Goal: Task Accomplishment & Management: Use online tool/utility

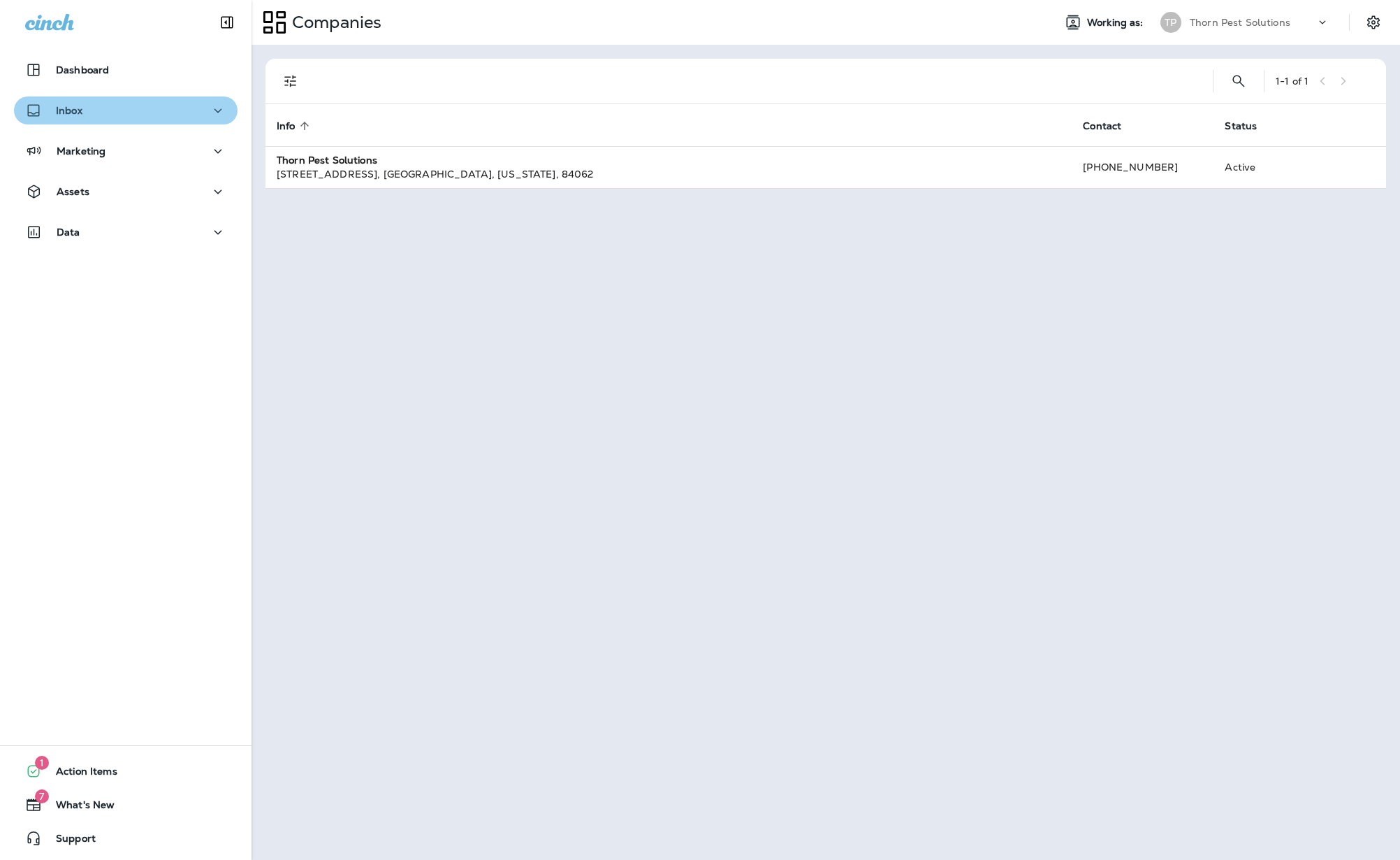
click at [197, 111] on div "Inbox" at bounding box center [126, 111] width 202 height 17
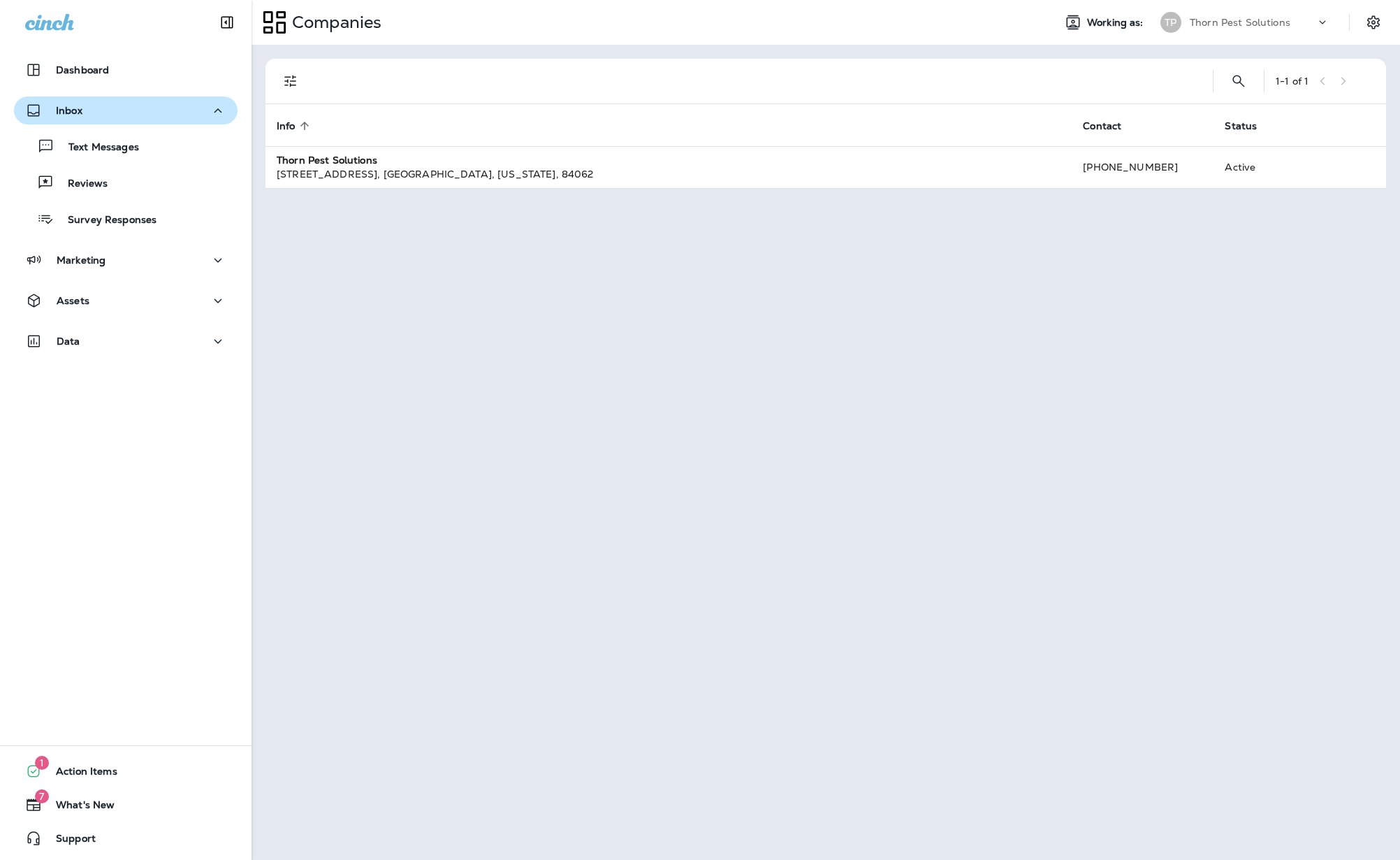
click at [197, 111] on div "Inbox" at bounding box center [126, 111] width 202 height 17
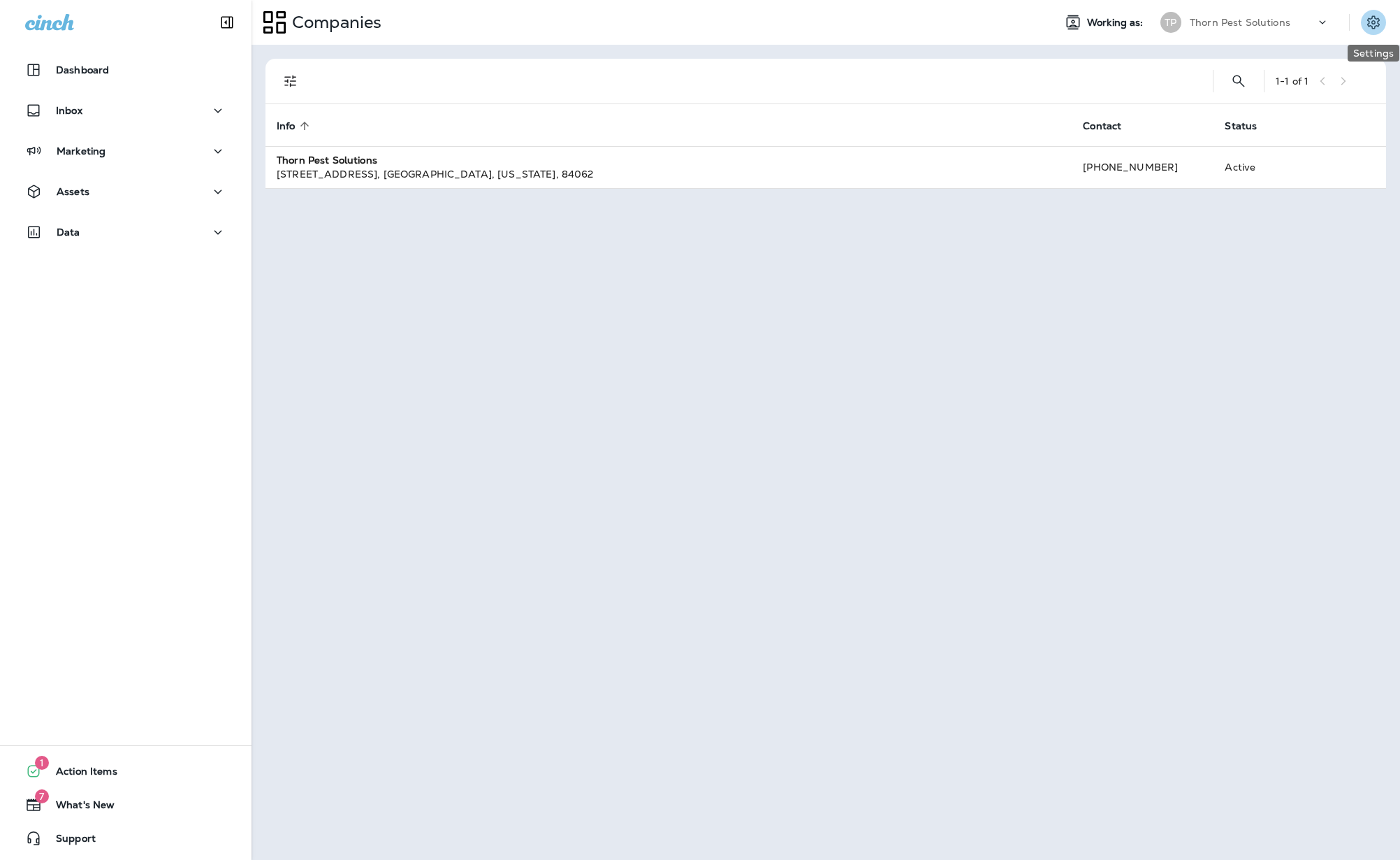
click at [1376, 16] on icon "Settings" at bounding box center [1374, 22] width 13 height 14
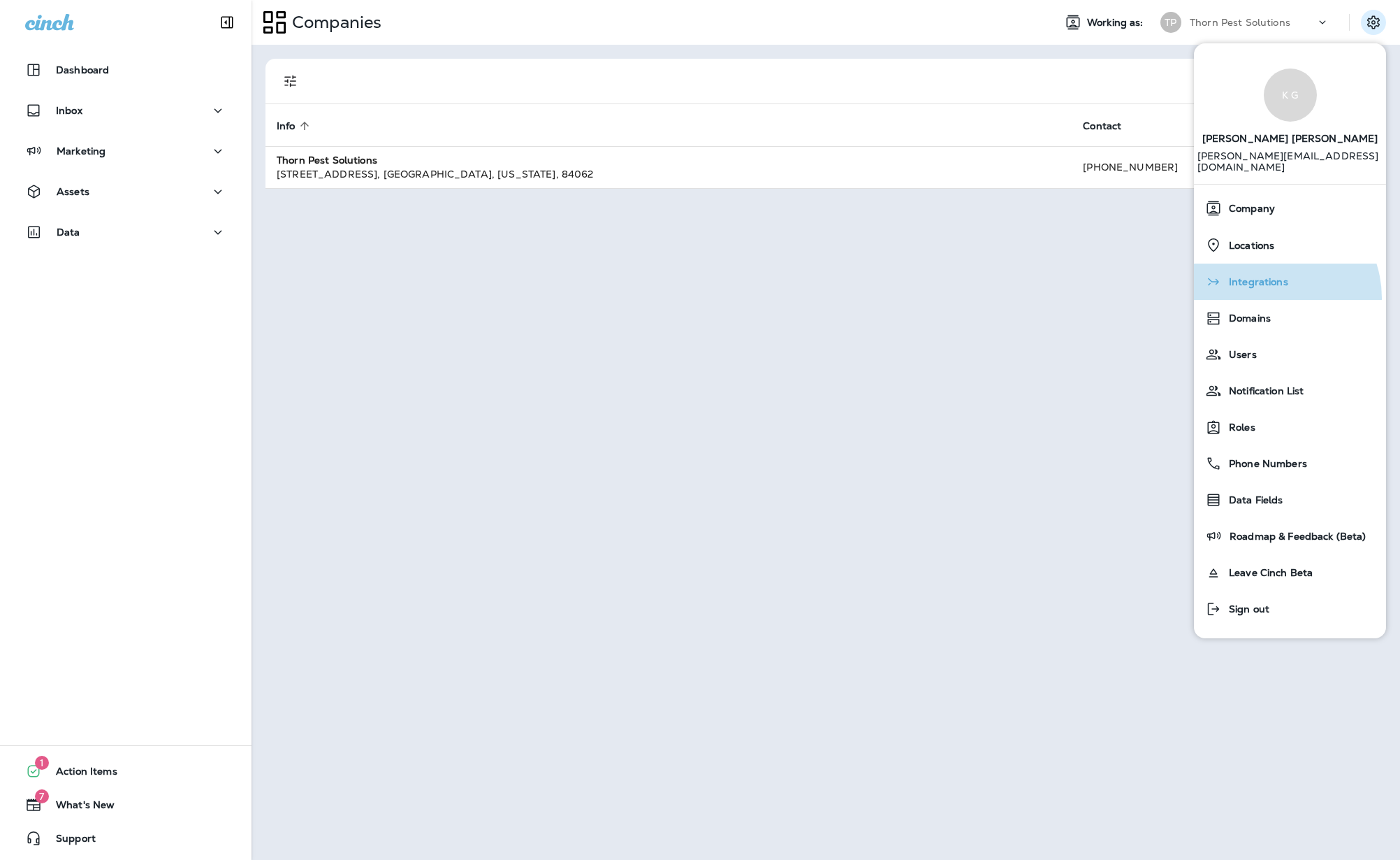
click at [1270, 286] on button "Integrations" at bounding box center [1290, 281] width 192 height 36
click at [1257, 276] on span "Integrations" at bounding box center [1256, 282] width 66 height 12
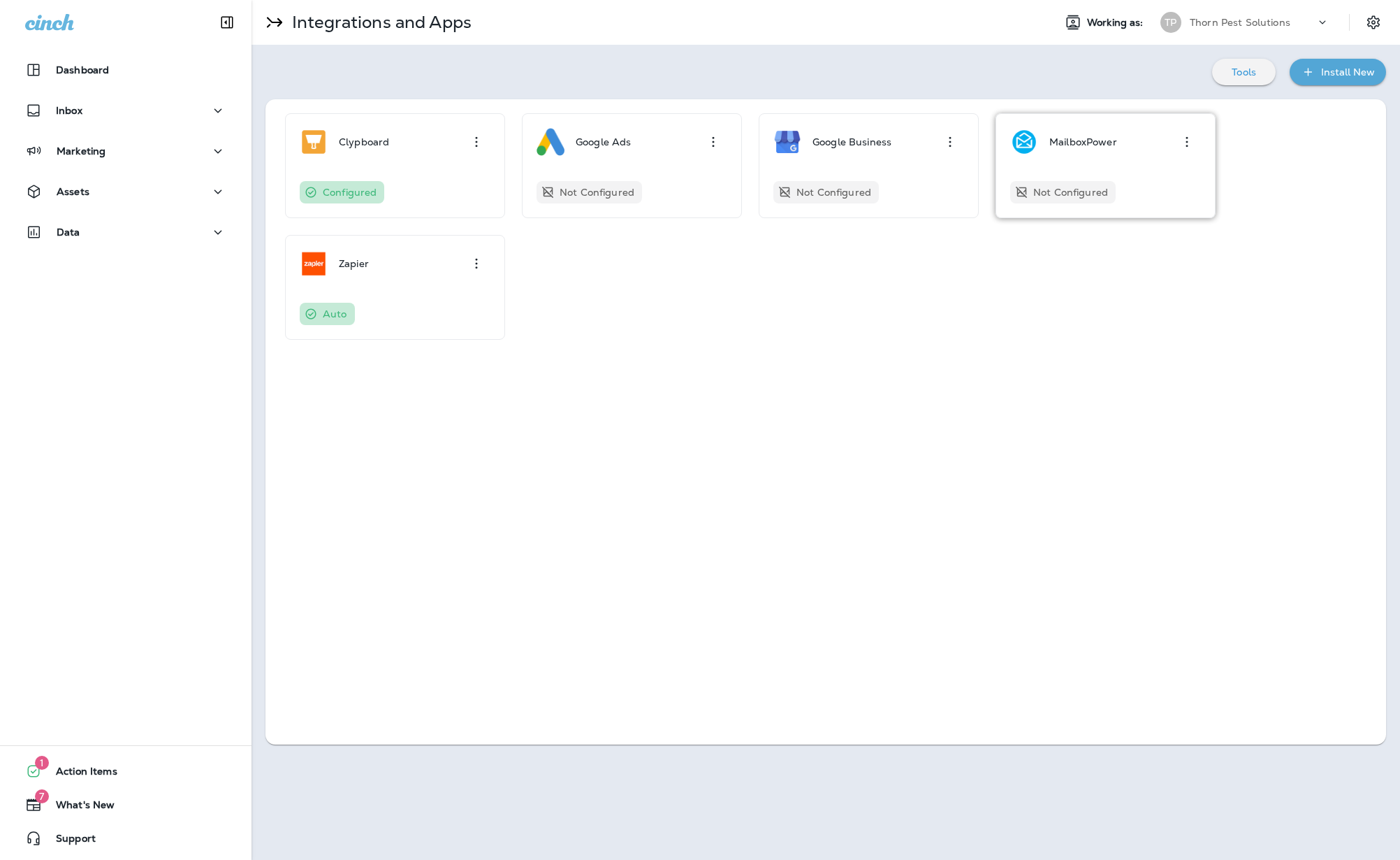
click at [1145, 157] on div "MailboxPower Not Configured" at bounding box center [1105, 166] width 191 height 76
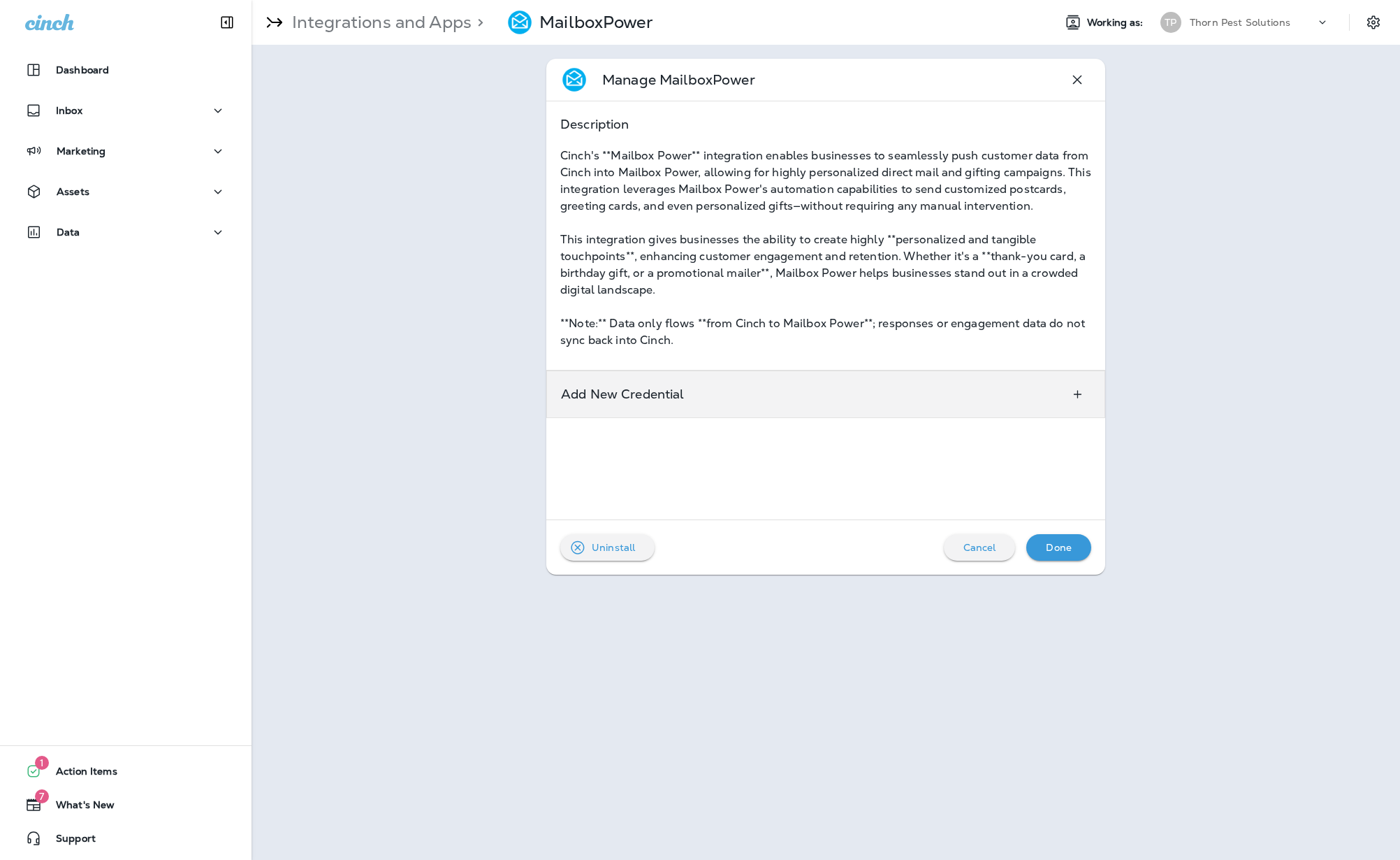
click at [647, 389] on p "Add New Credential" at bounding box center [623, 395] width 124 height 12
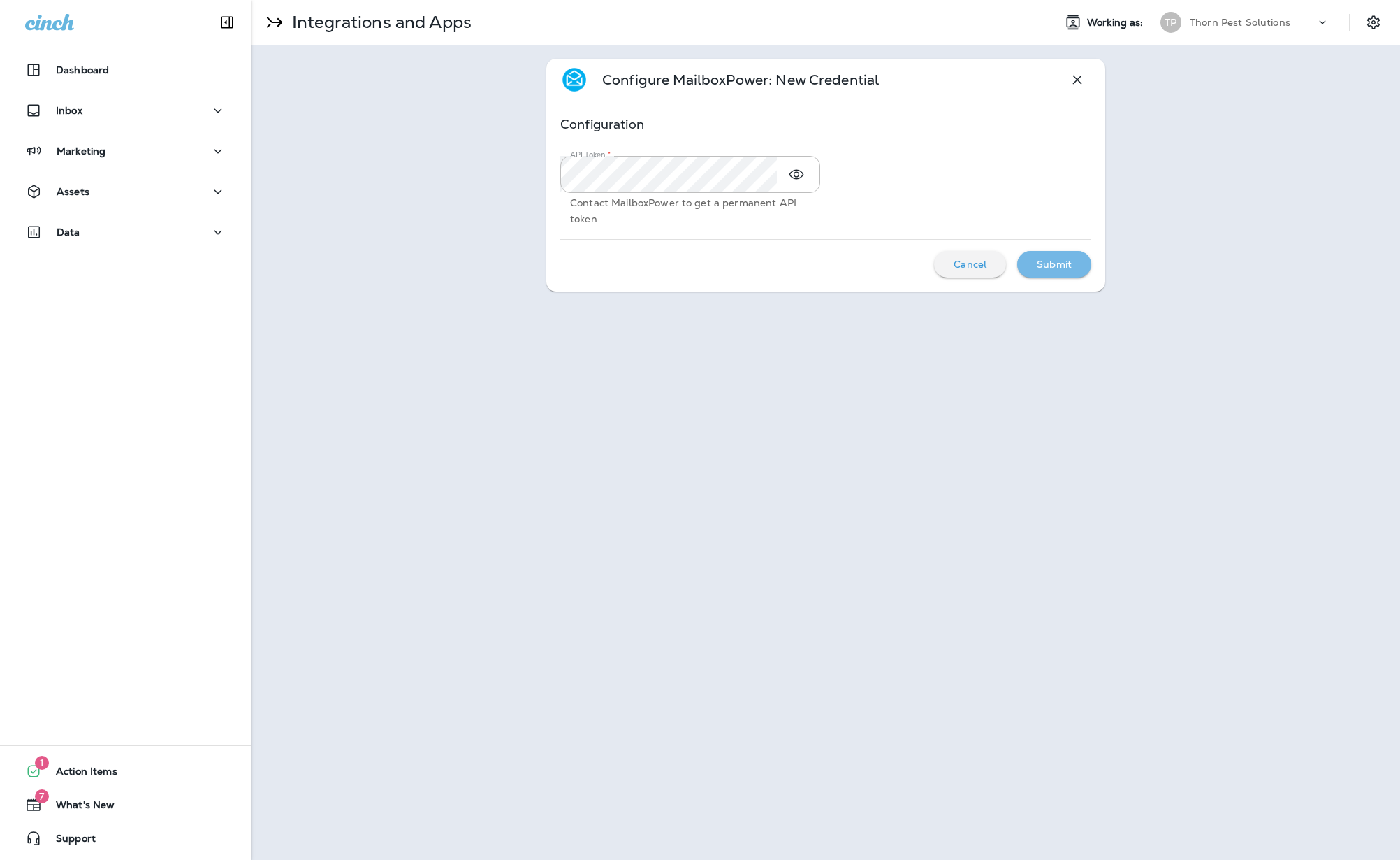
click at [1050, 267] on p "Submit" at bounding box center [1055, 265] width 35 height 12
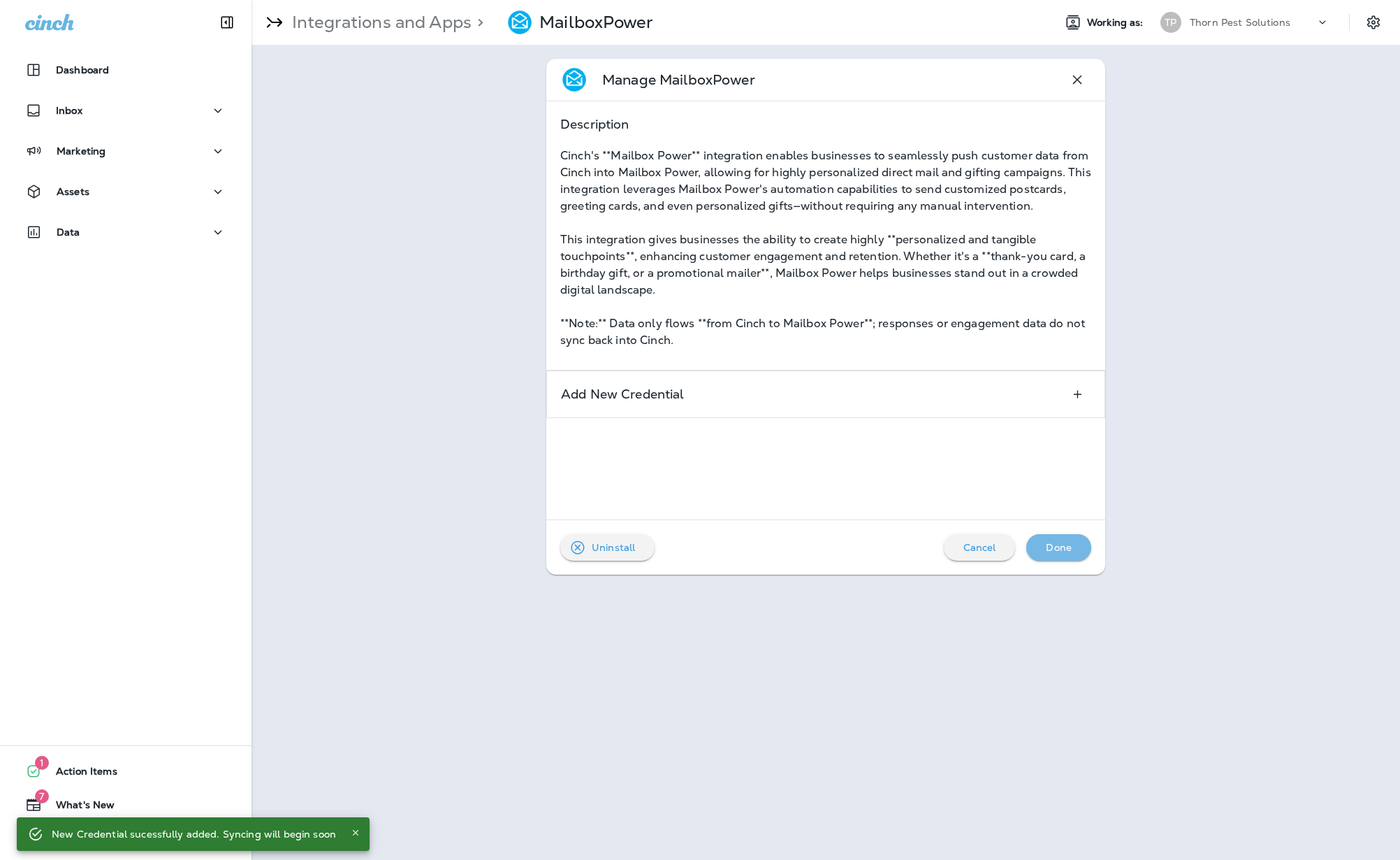
click at [1063, 557] on button "Done" at bounding box center [1059, 547] width 65 height 26
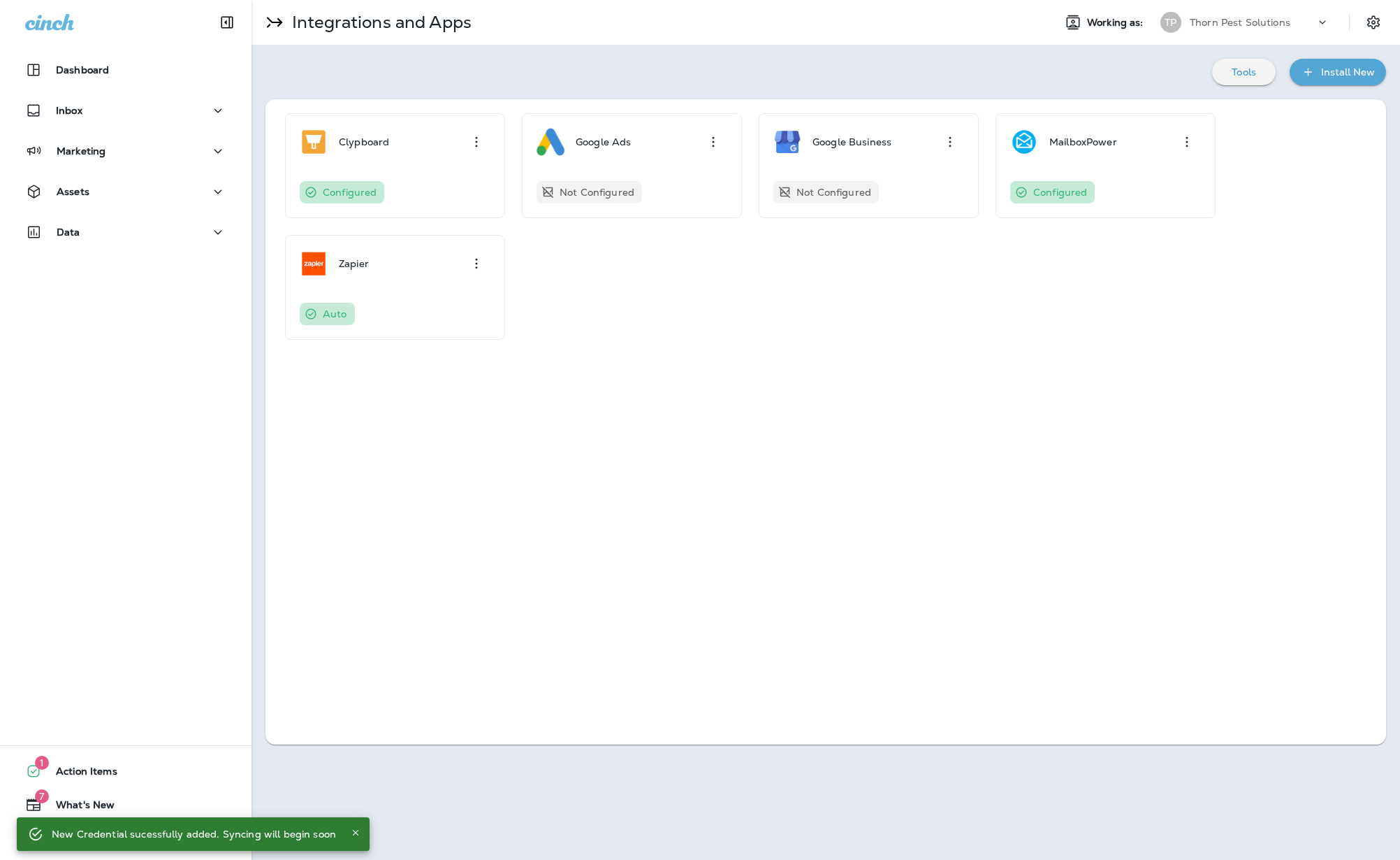
click at [1055, 411] on div "Clypboard Configured Google Ads Not Configured Google Business Not Configured M…" at bounding box center [826, 421] width 1121 height 645
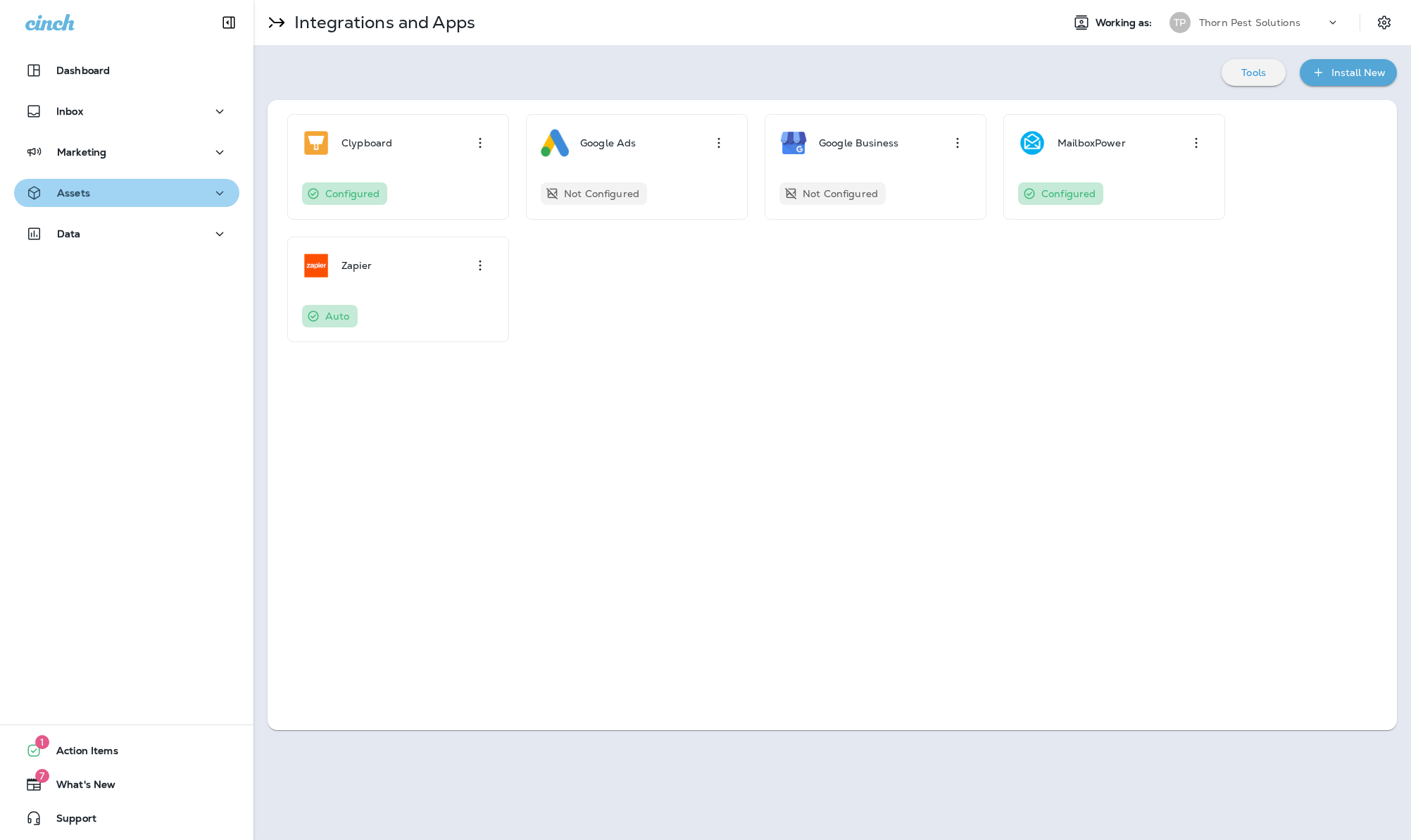
click at [211, 195] on icon "button" at bounding box center [219, 193] width 17 height 18
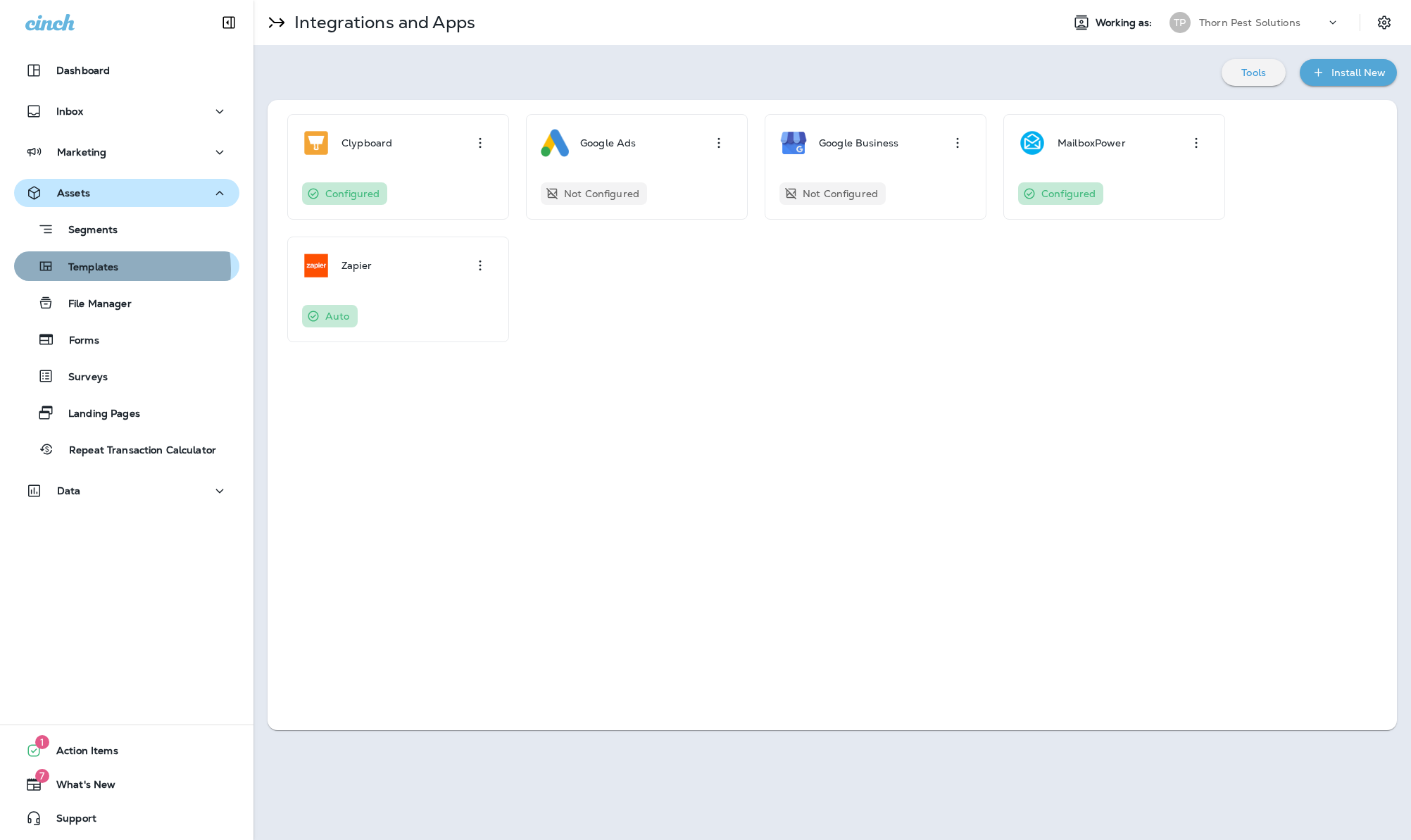
click at [117, 269] on p "Templates" at bounding box center [87, 268] width 64 height 14
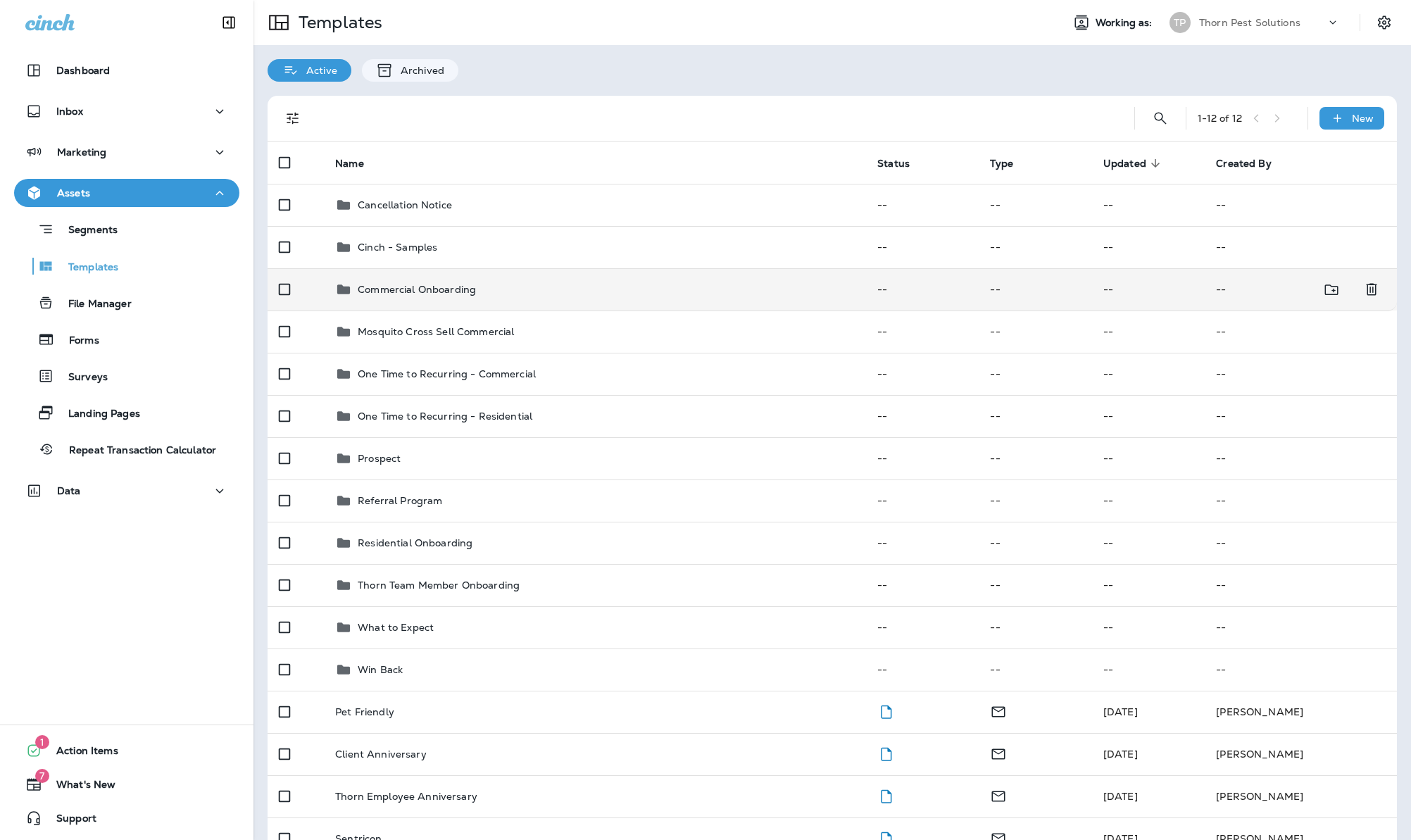
click at [488, 281] on div "Commercial Onboarding" at bounding box center [595, 289] width 520 height 17
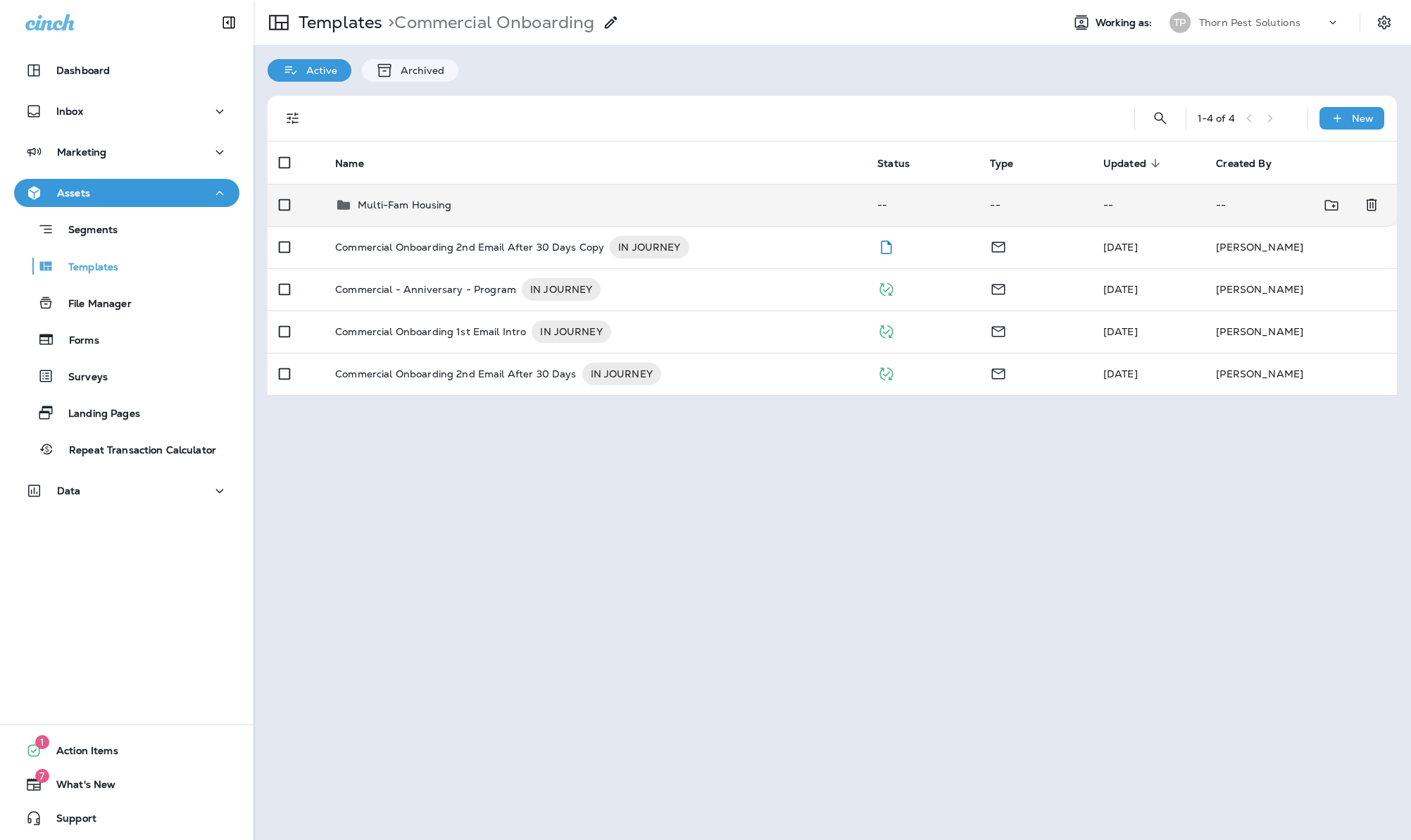
click at [427, 199] on p "Multi-Fam Housing" at bounding box center [405, 205] width 94 height 12
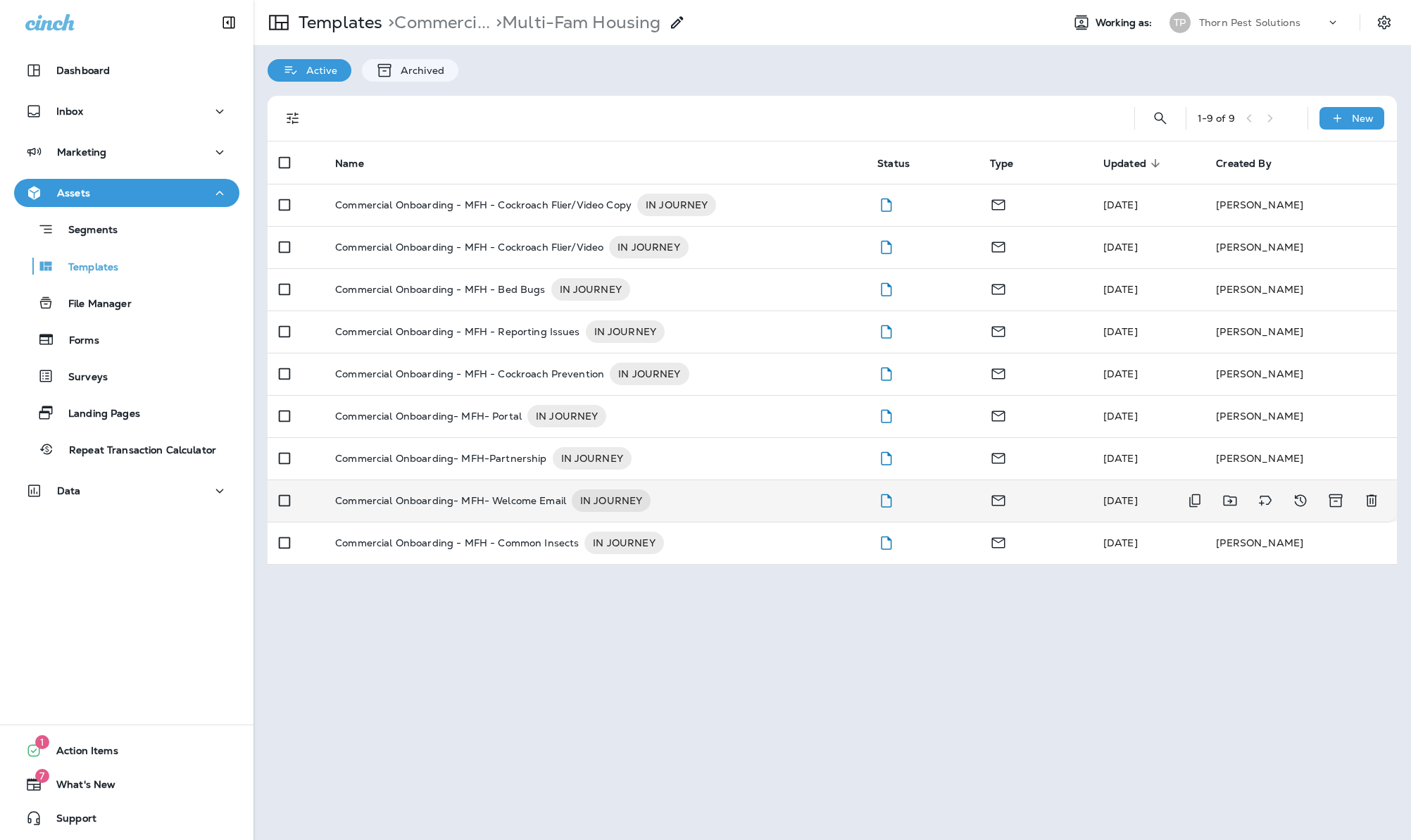
click at [420, 493] on p "Commercial Onboarding- MFH- Welcome Email" at bounding box center [450, 500] width 231 height 22
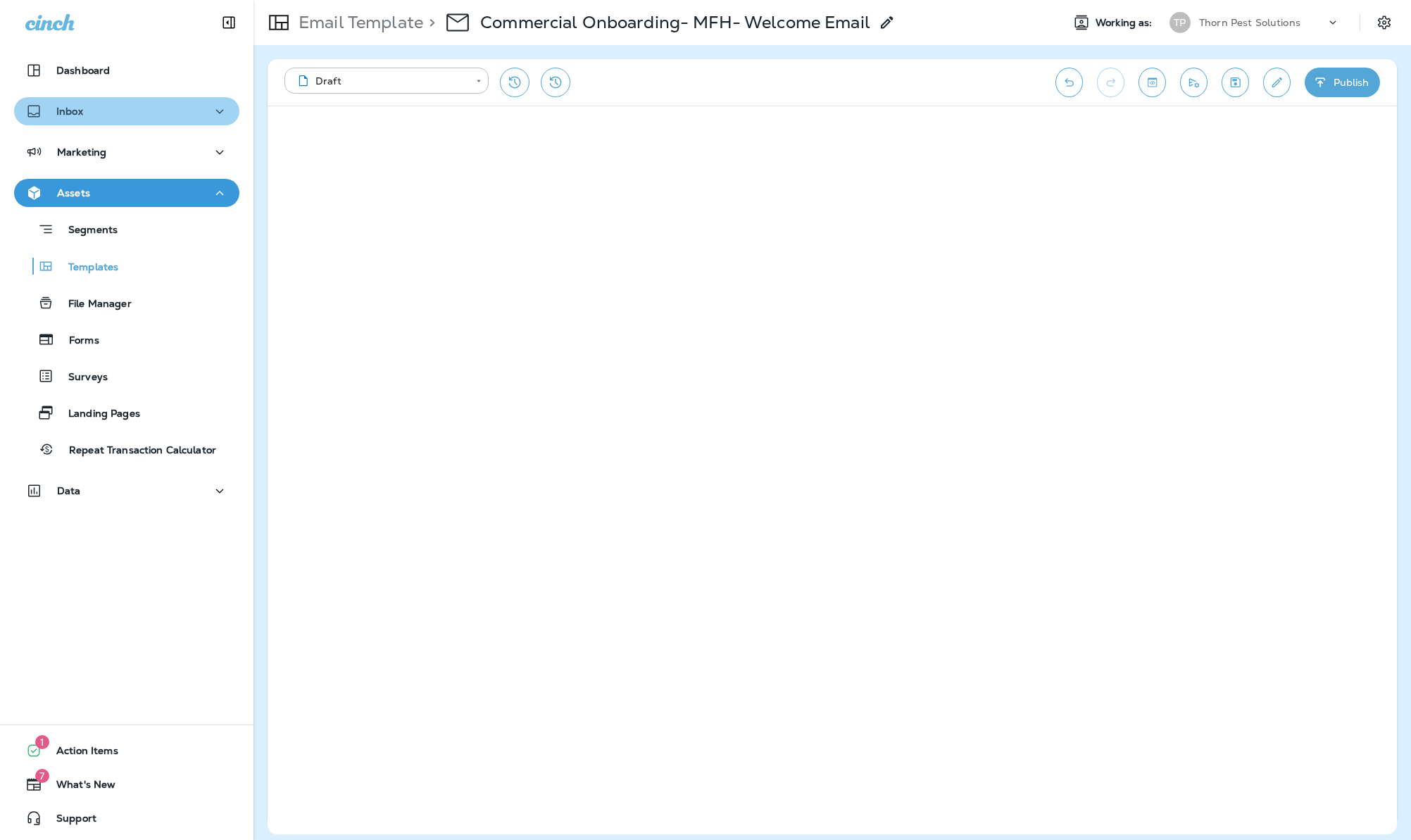
click at [192, 113] on div "Inbox" at bounding box center [127, 111] width 203 height 18
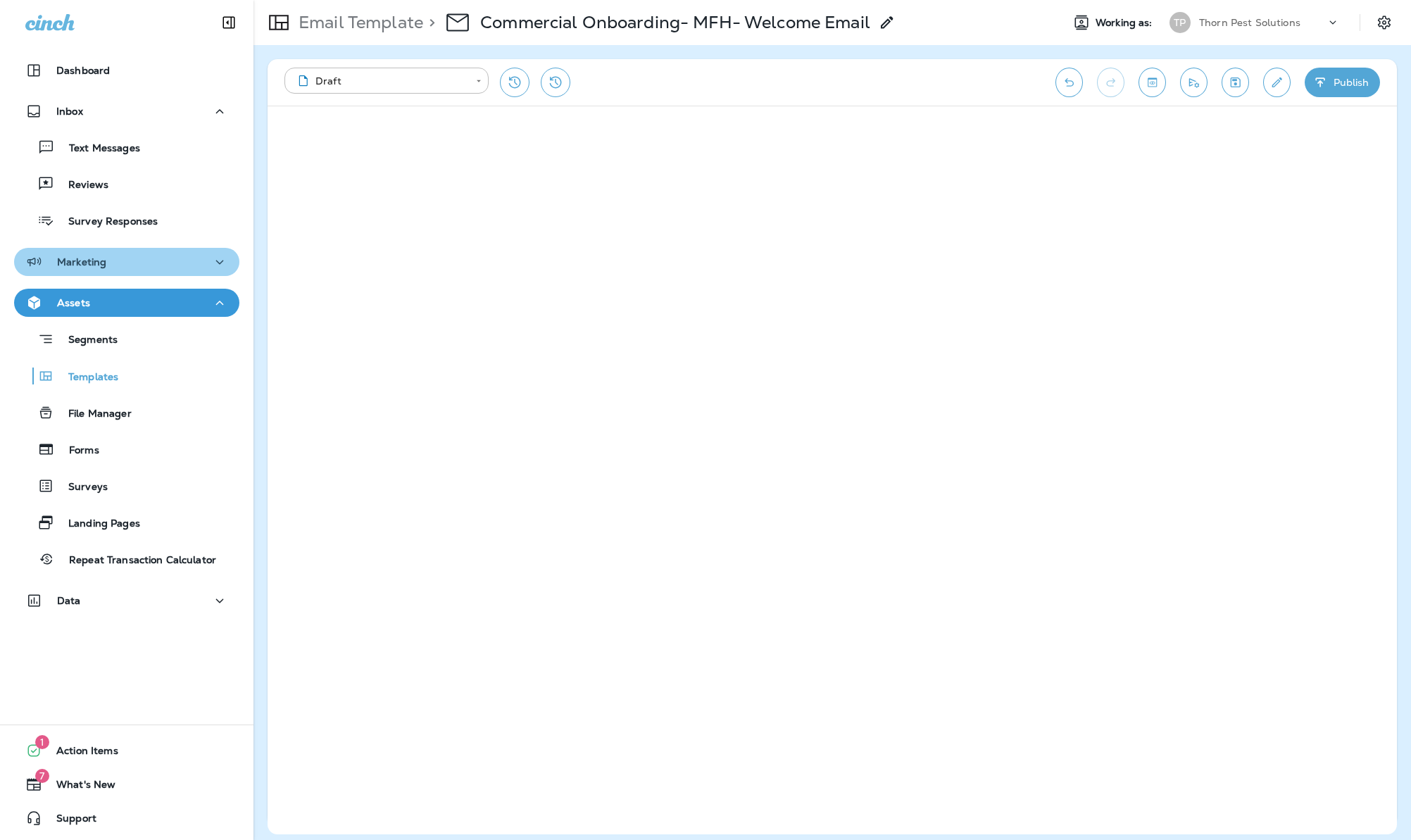
click at [211, 268] on icon "button" at bounding box center [219, 262] width 17 height 18
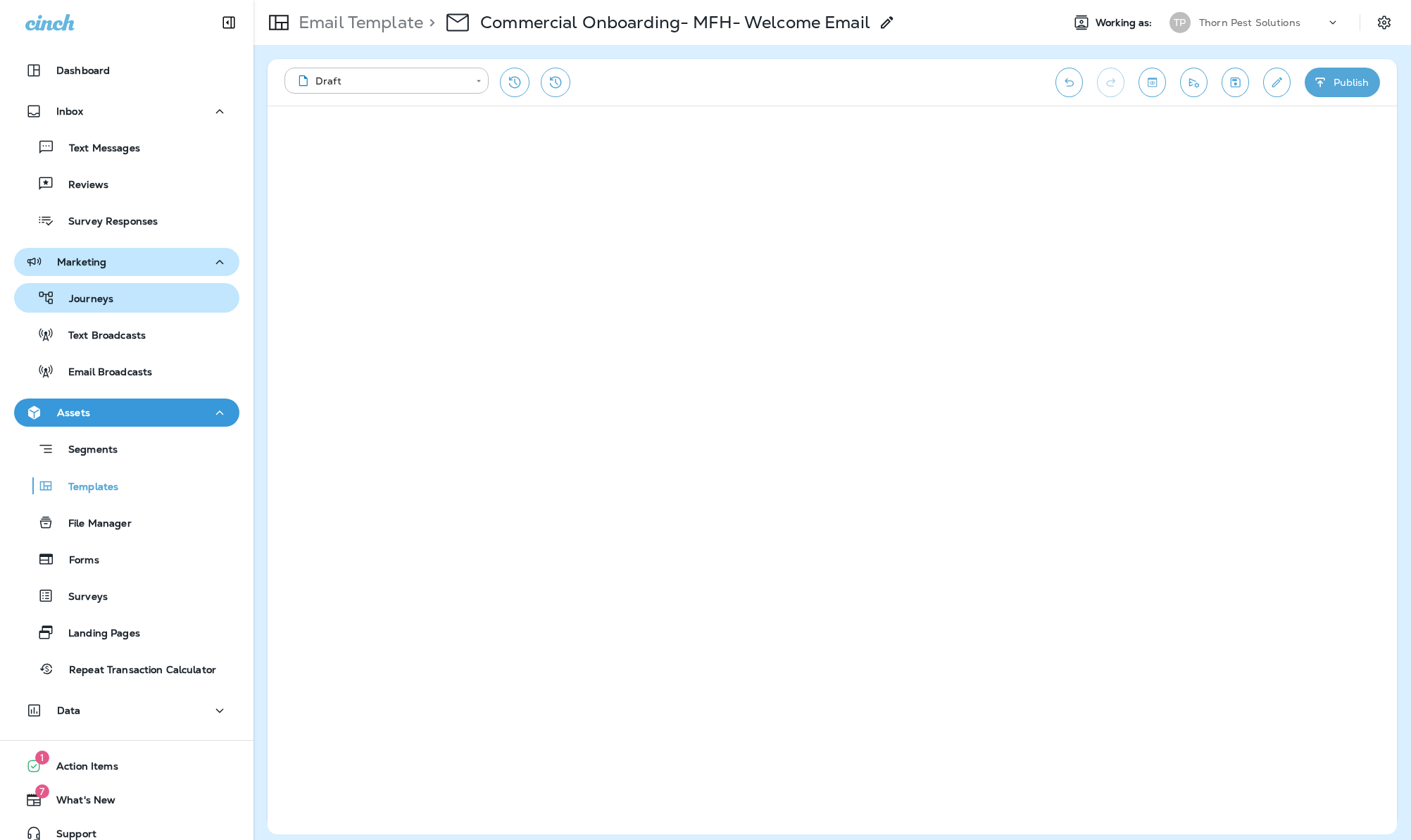
click at [122, 301] on div "Journeys" at bounding box center [126, 298] width 214 height 21
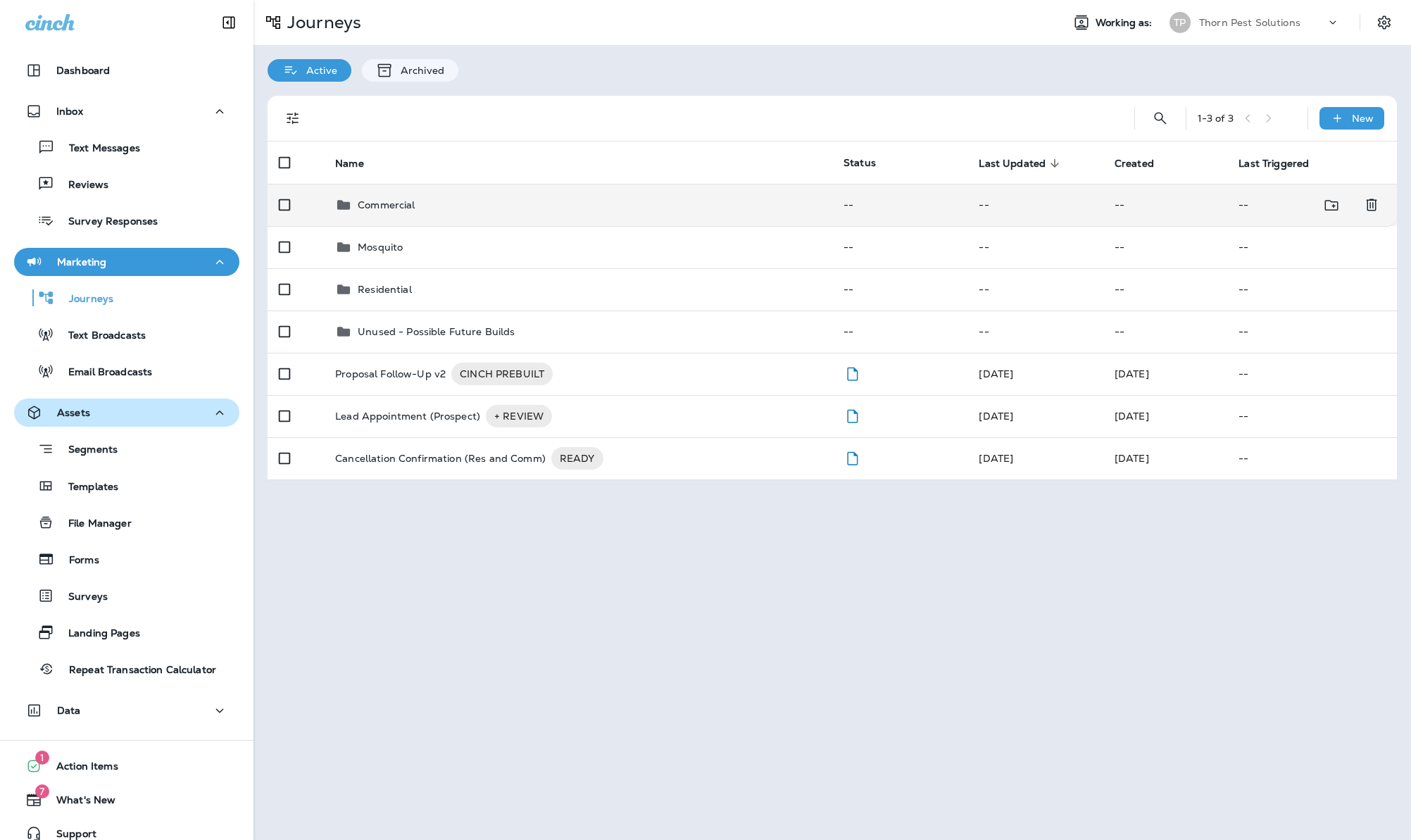
click at [407, 199] on p "Commercial" at bounding box center [386, 205] width 57 height 12
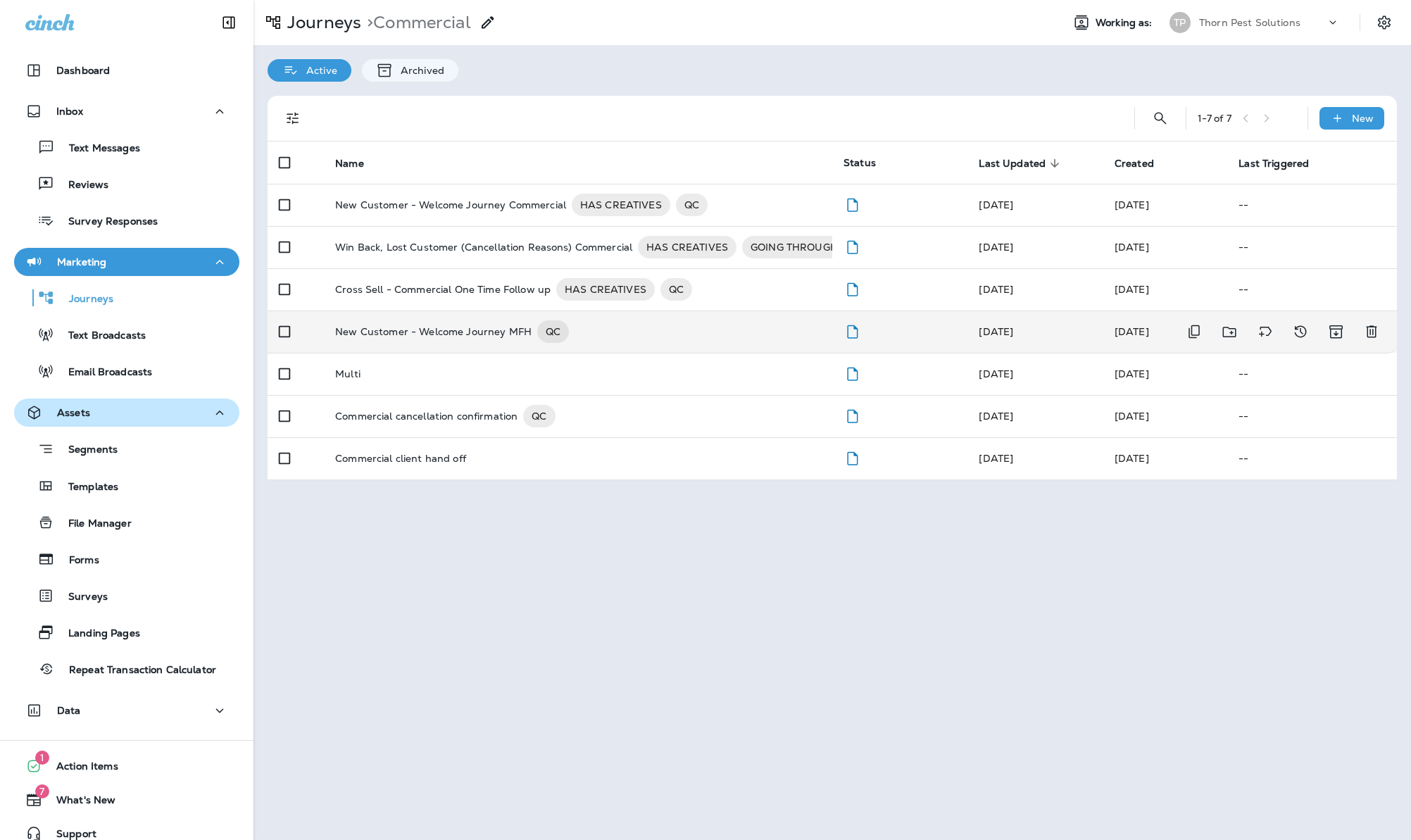
click at [493, 320] on p "New Customer - Welcome Journey MFH" at bounding box center [433, 331] width 196 height 22
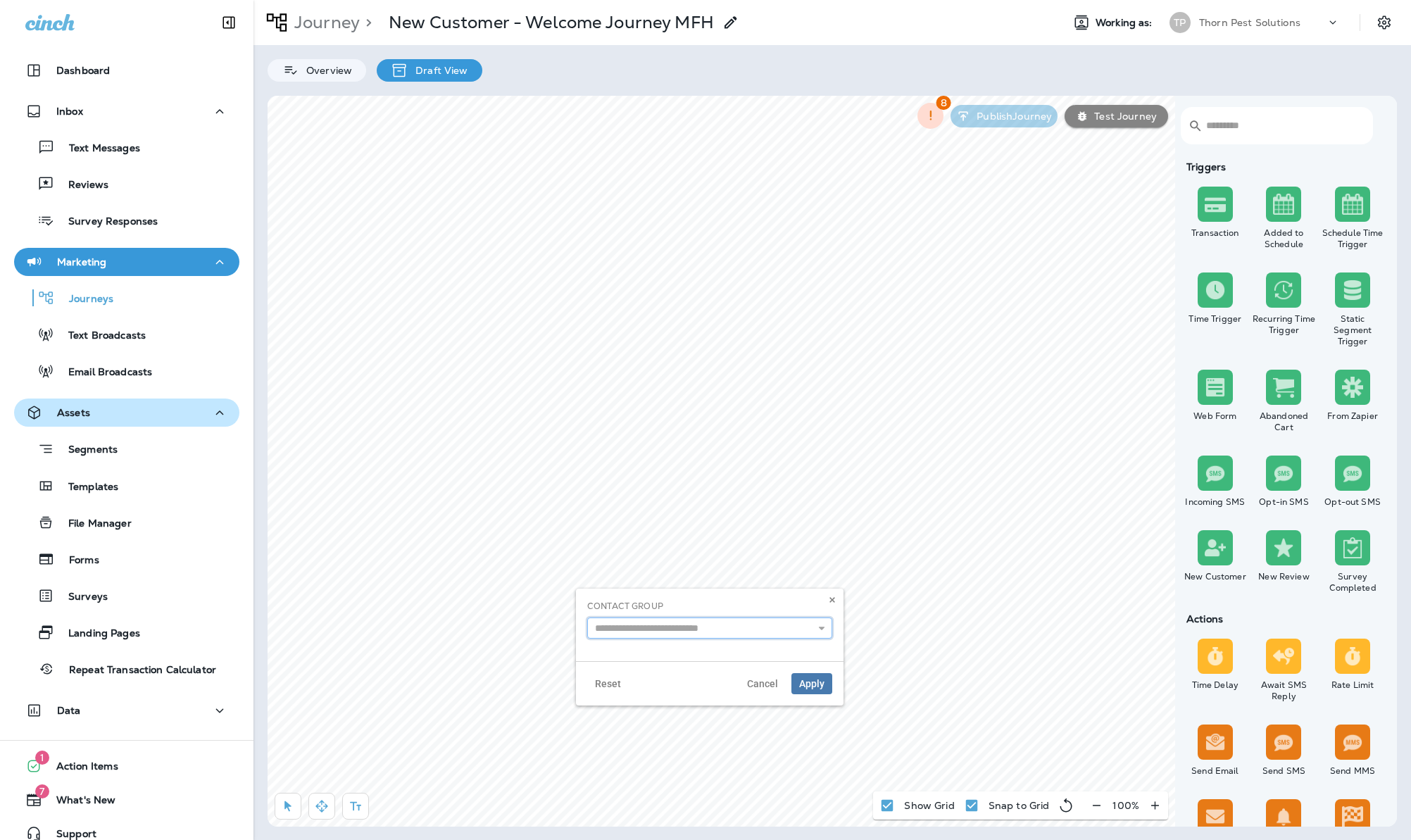
click at [705, 635] on input "text" at bounding box center [709, 628] width 245 height 21
click at [817, 629] on icon at bounding box center [822, 628] width 10 height 10
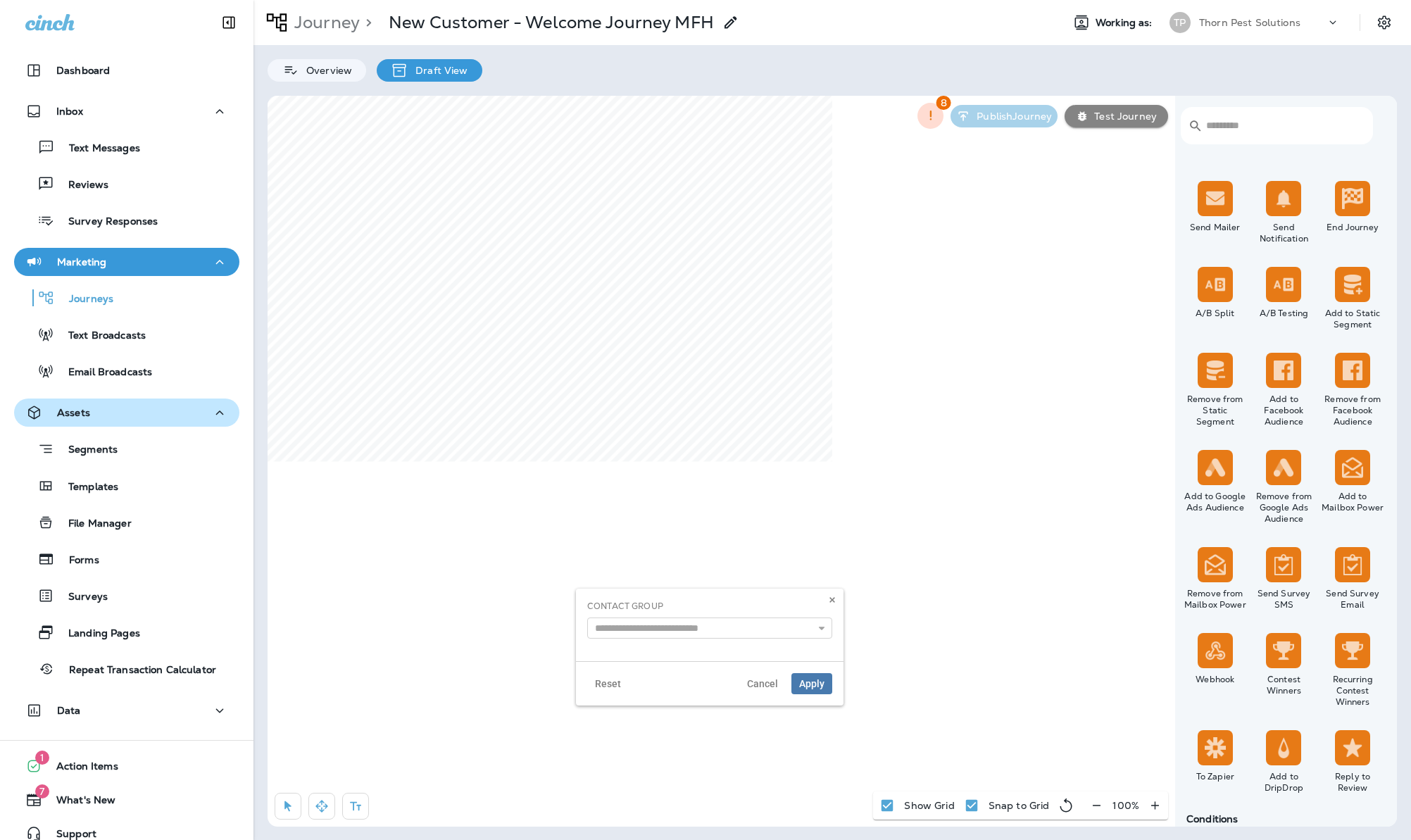
scroll to position [617, 0]
click at [437, 685] on div "​ ​ Triggers Transaction Added to Schedule Schedule Time Trigger Time Trigger R…" at bounding box center [833, 461] width 1130 height 731
click at [753, 689] on span "Cancel" at bounding box center [763, 684] width 31 height 10
click at [1213, 209] on img at bounding box center [1216, 199] width 21 height 21
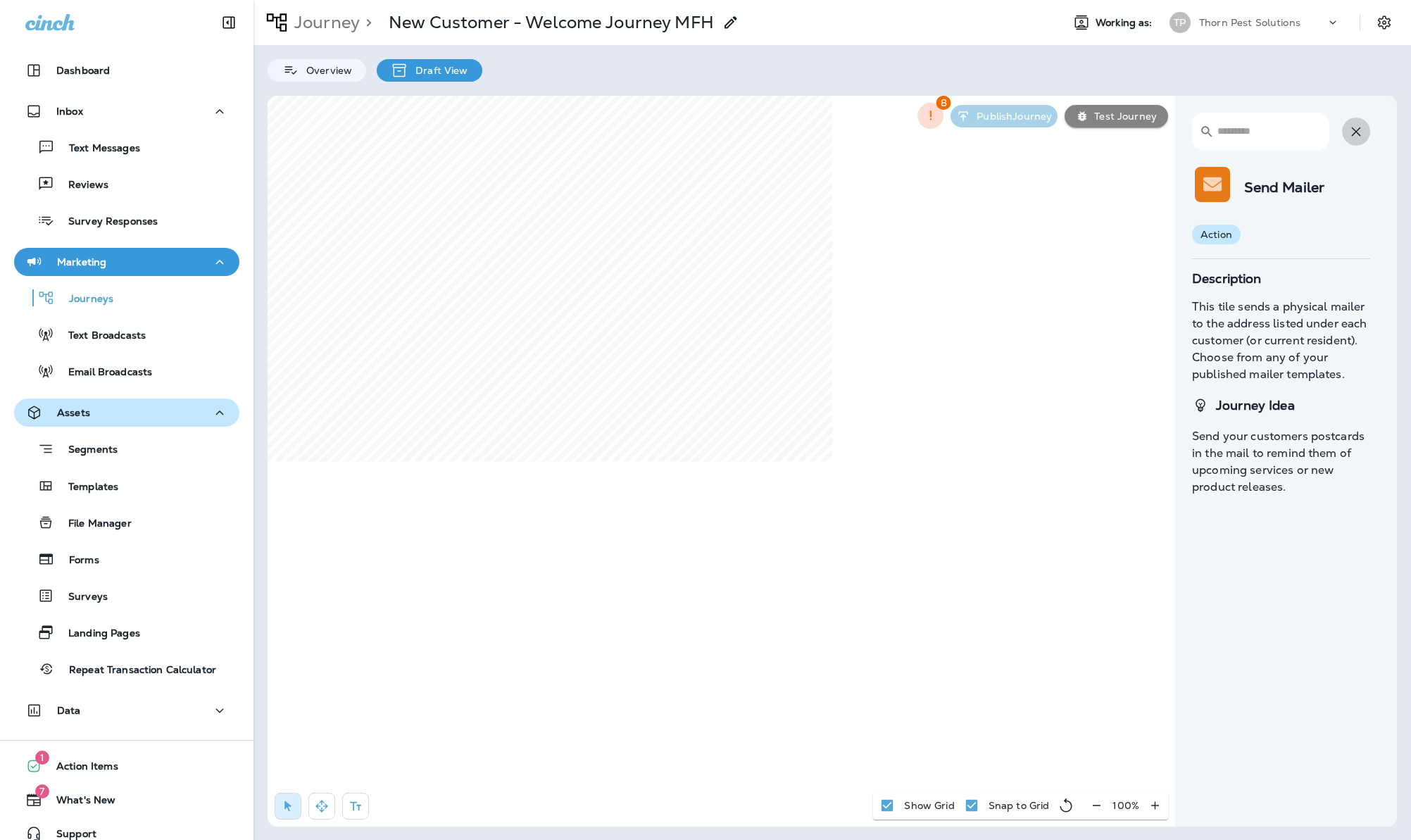
click at [1353, 131] on icon "button" at bounding box center [1356, 131] width 17 height 17
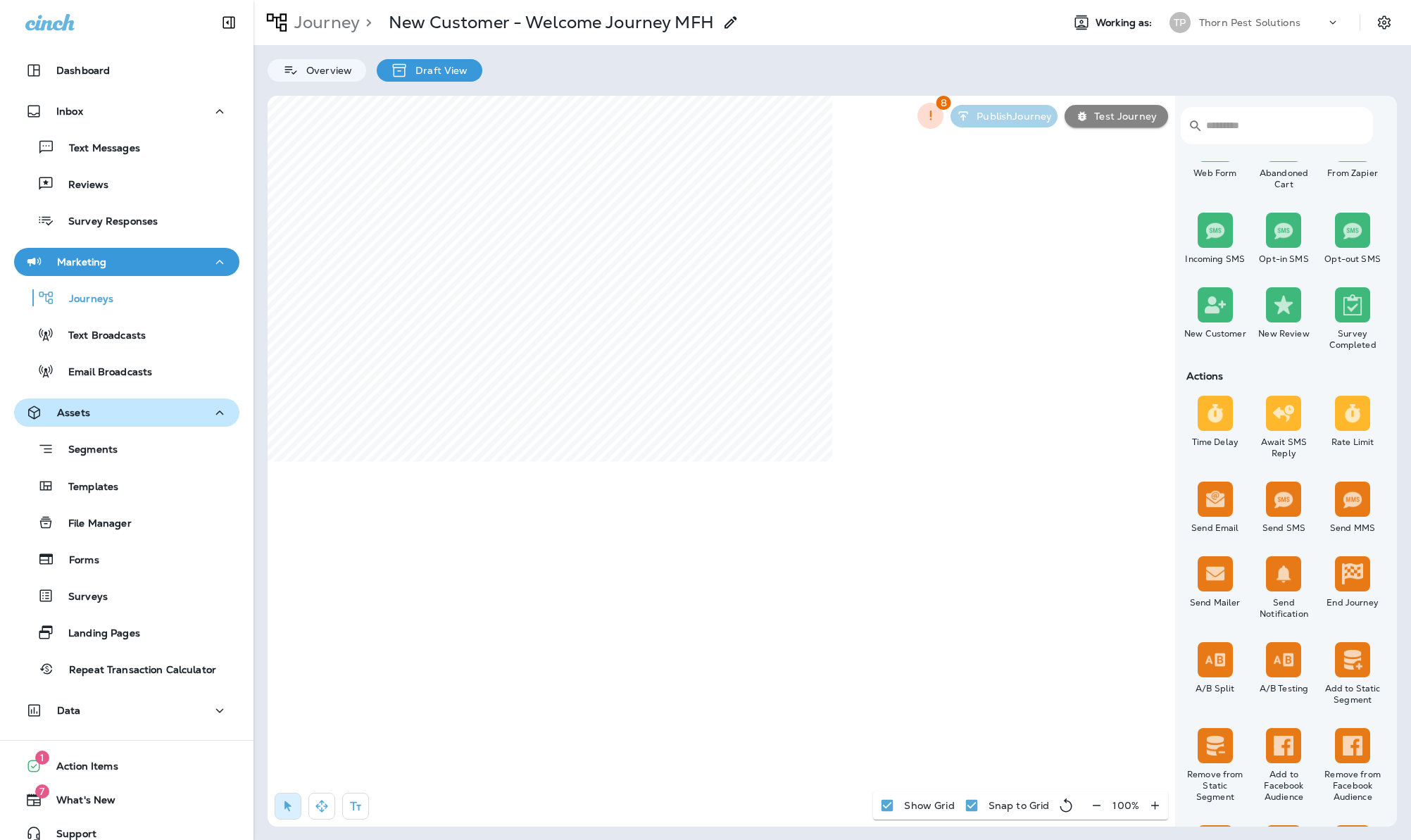
scroll to position [315, 0]
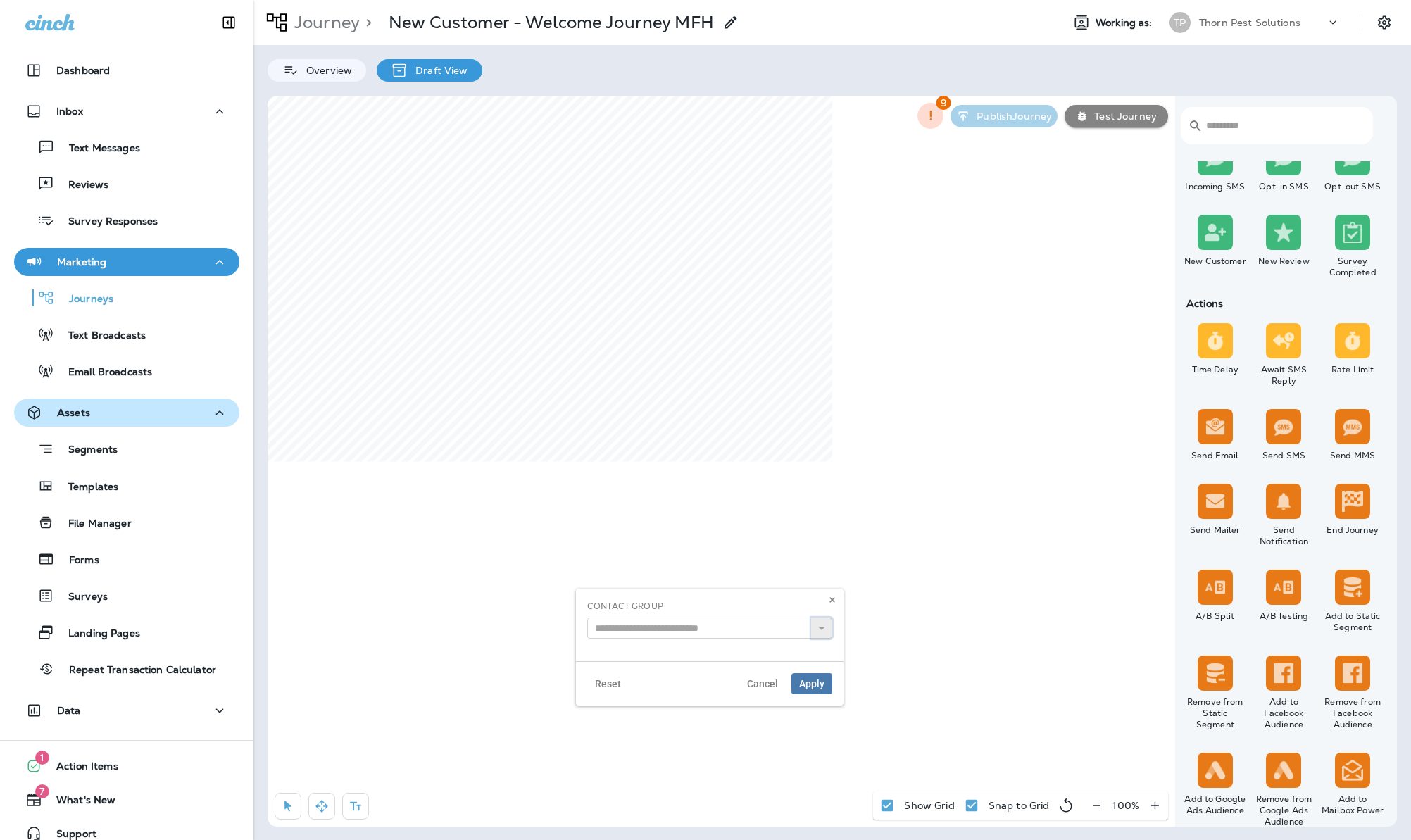
click at [811, 632] on button at bounding box center [822, 628] width 21 height 21
click at [830, 597] on icon at bounding box center [833, 600] width 9 height 9
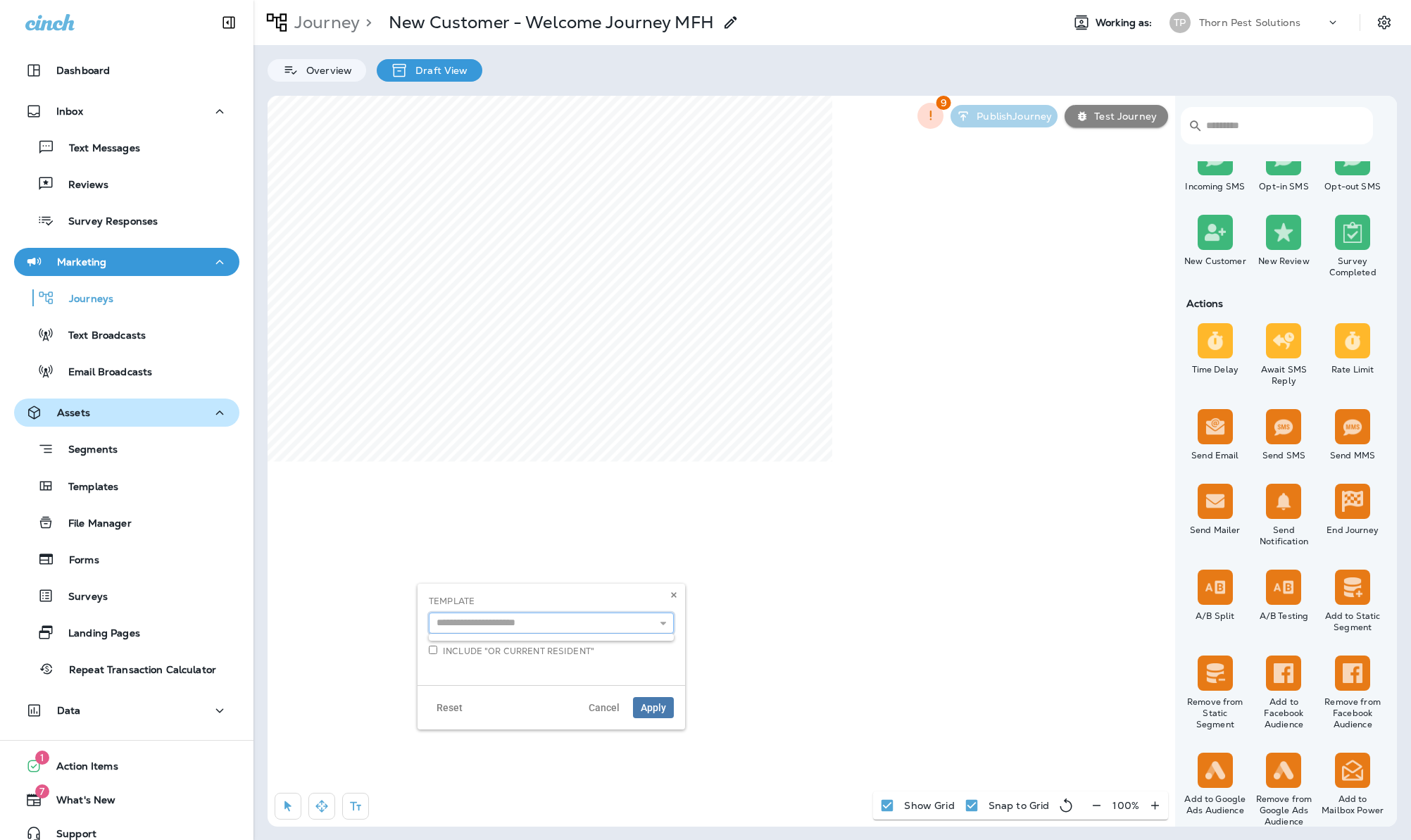
click at [561, 624] on input "text" at bounding box center [551, 623] width 245 height 21
click at [663, 624] on icon "button" at bounding box center [663, 623] width 10 height 10
click at [612, 602] on div "Template" at bounding box center [551, 614] width 245 height 39
click at [673, 598] on use at bounding box center [673, 595] width 5 height 6
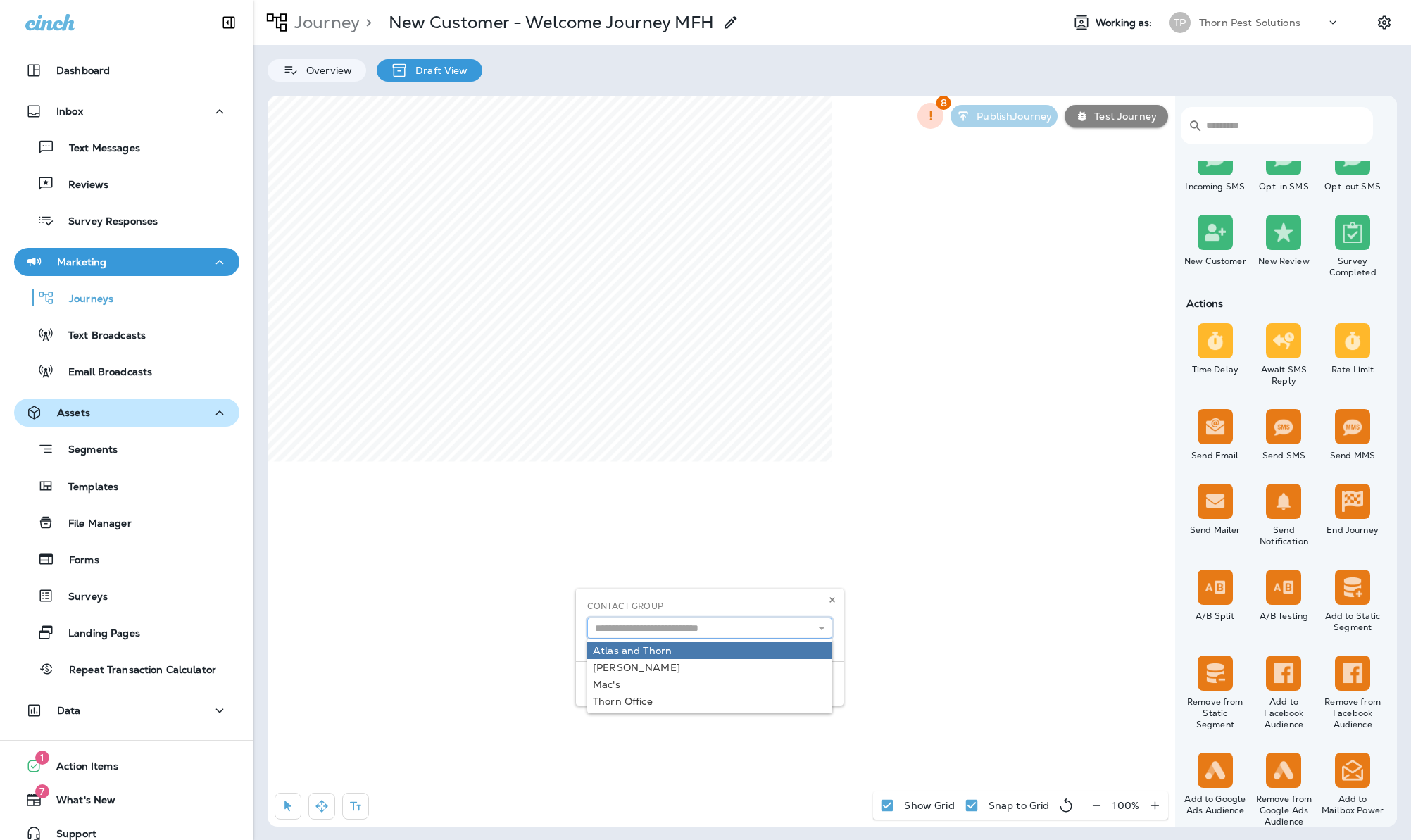
click at [660, 632] on input "text" at bounding box center [709, 628] width 245 height 21
click at [748, 689] on span "Cancel" at bounding box center [763, 684] width 31 height 10
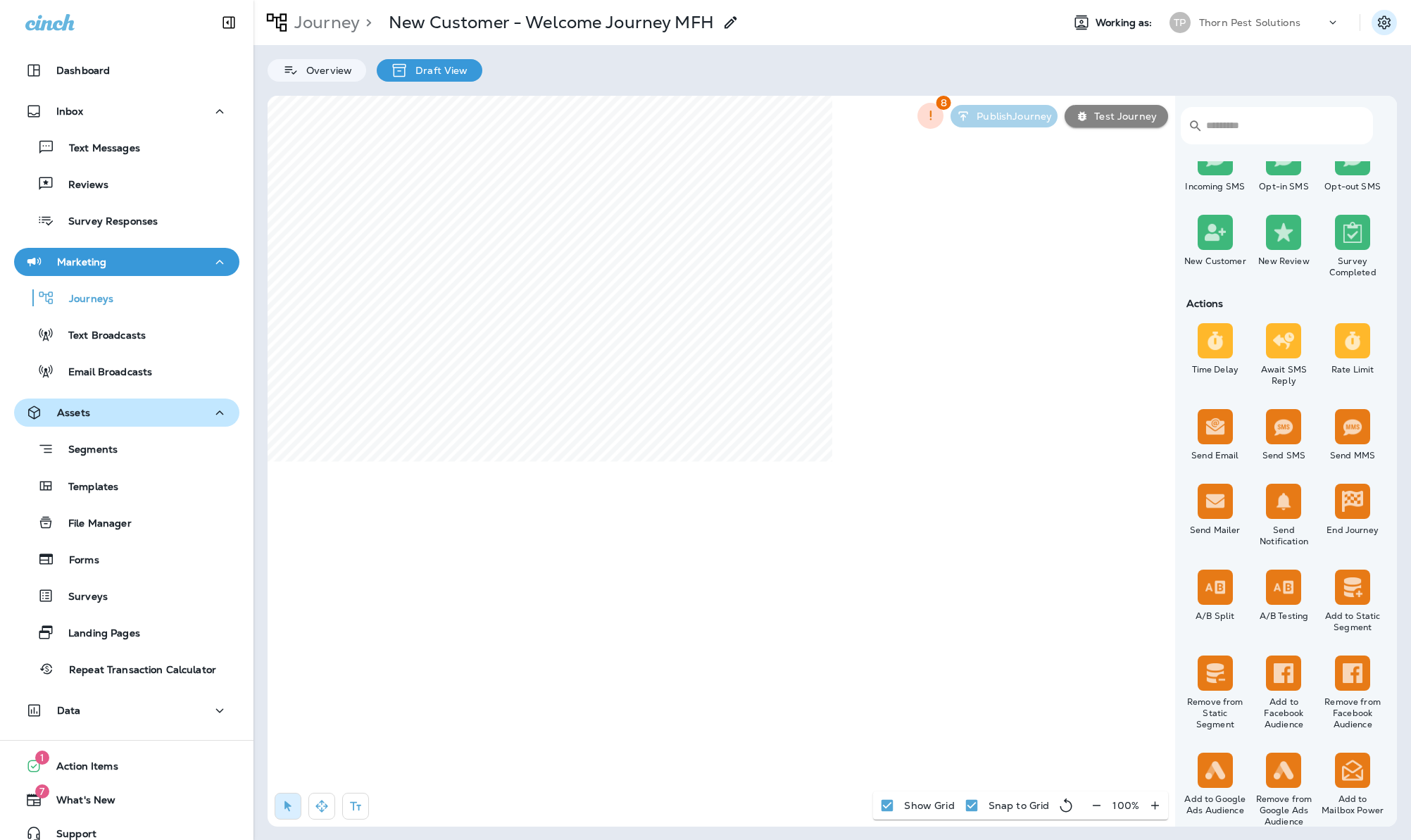
click at [1381, 15] on icon "Settings" at bounding box center [1384, 21] width 17 height 17
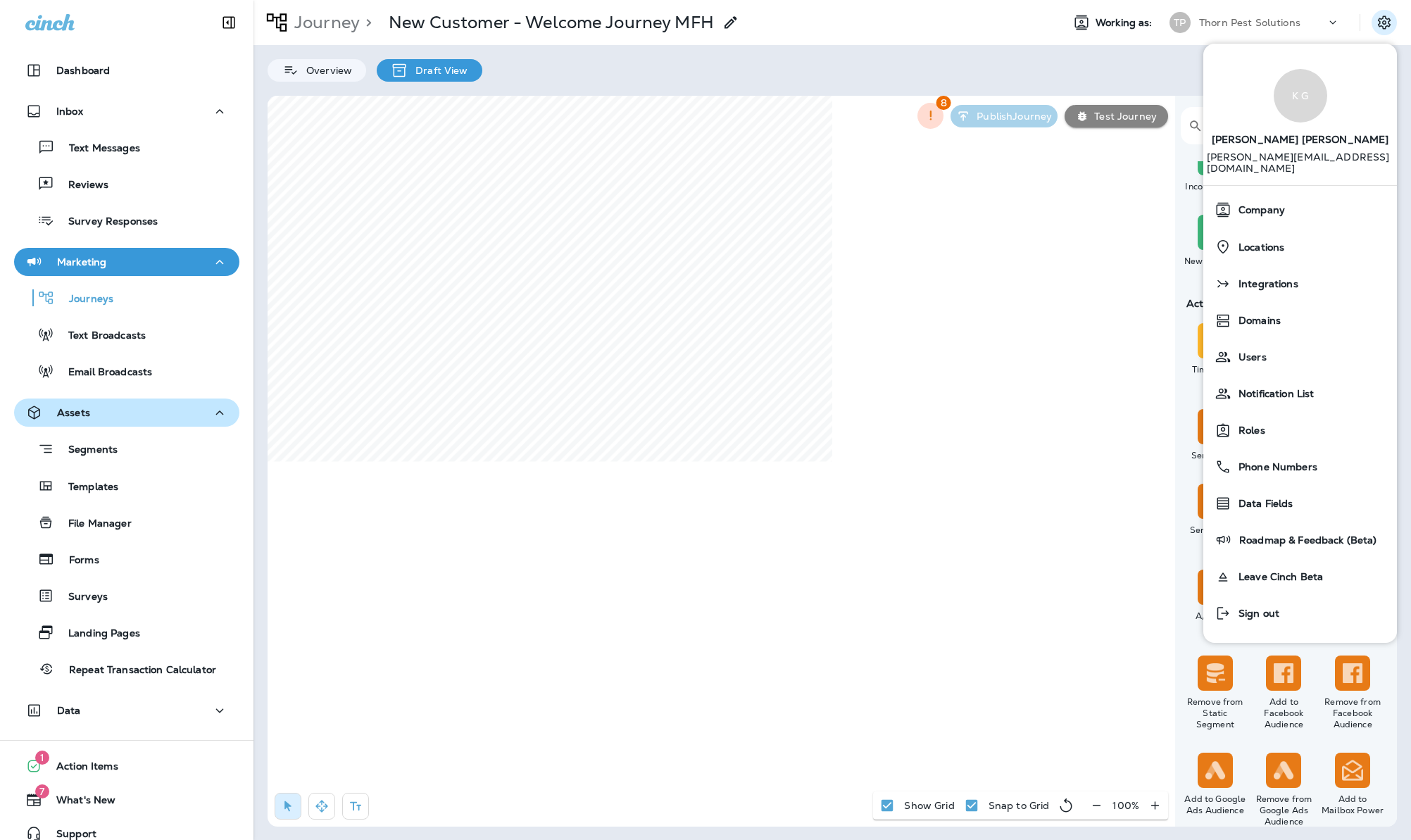
click at [1339, 25] on icon at bounding box center [1333, 22] width 14 height 14
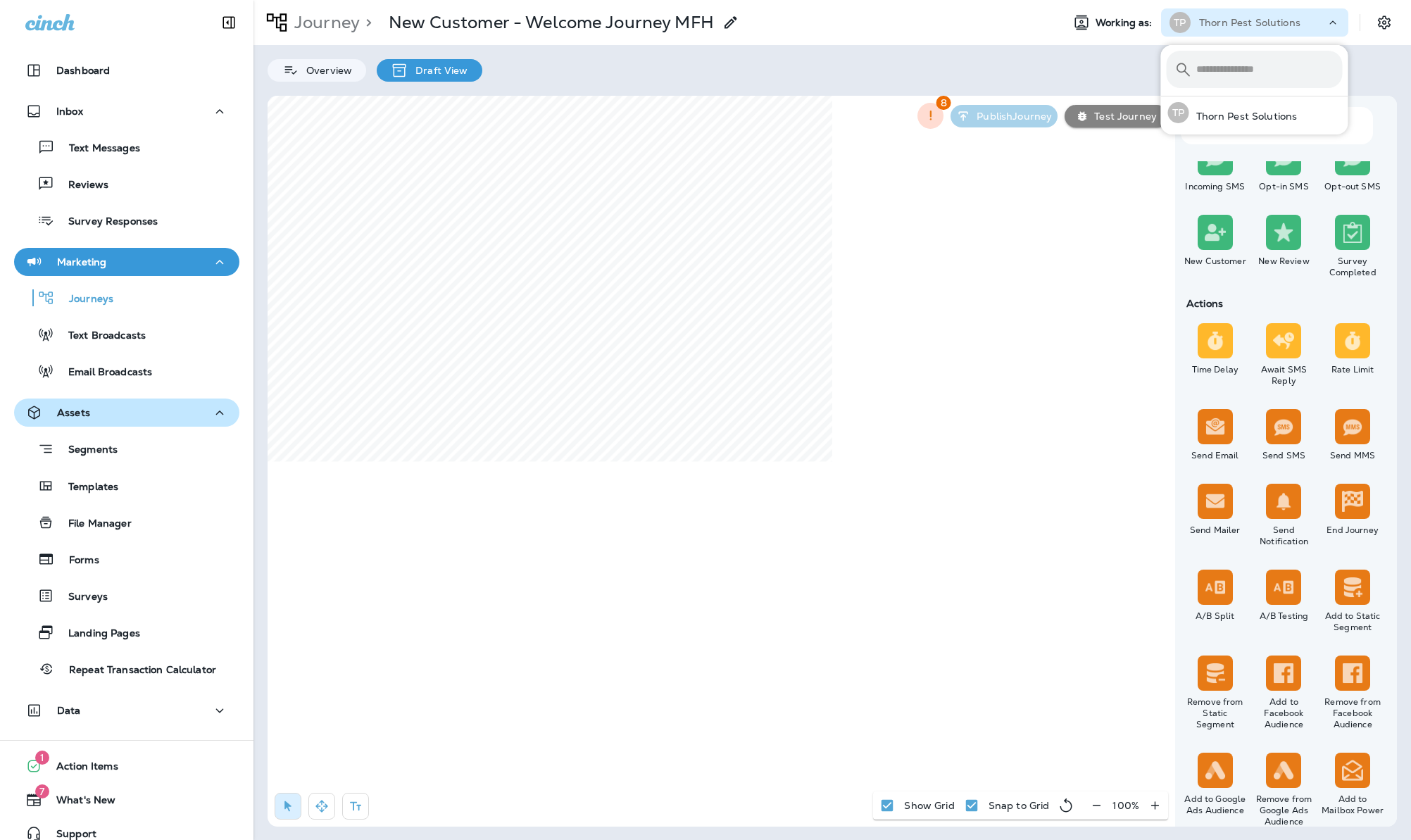
click at [1333, 21] on use at bounding box center [1334, 22] width 6 height 4
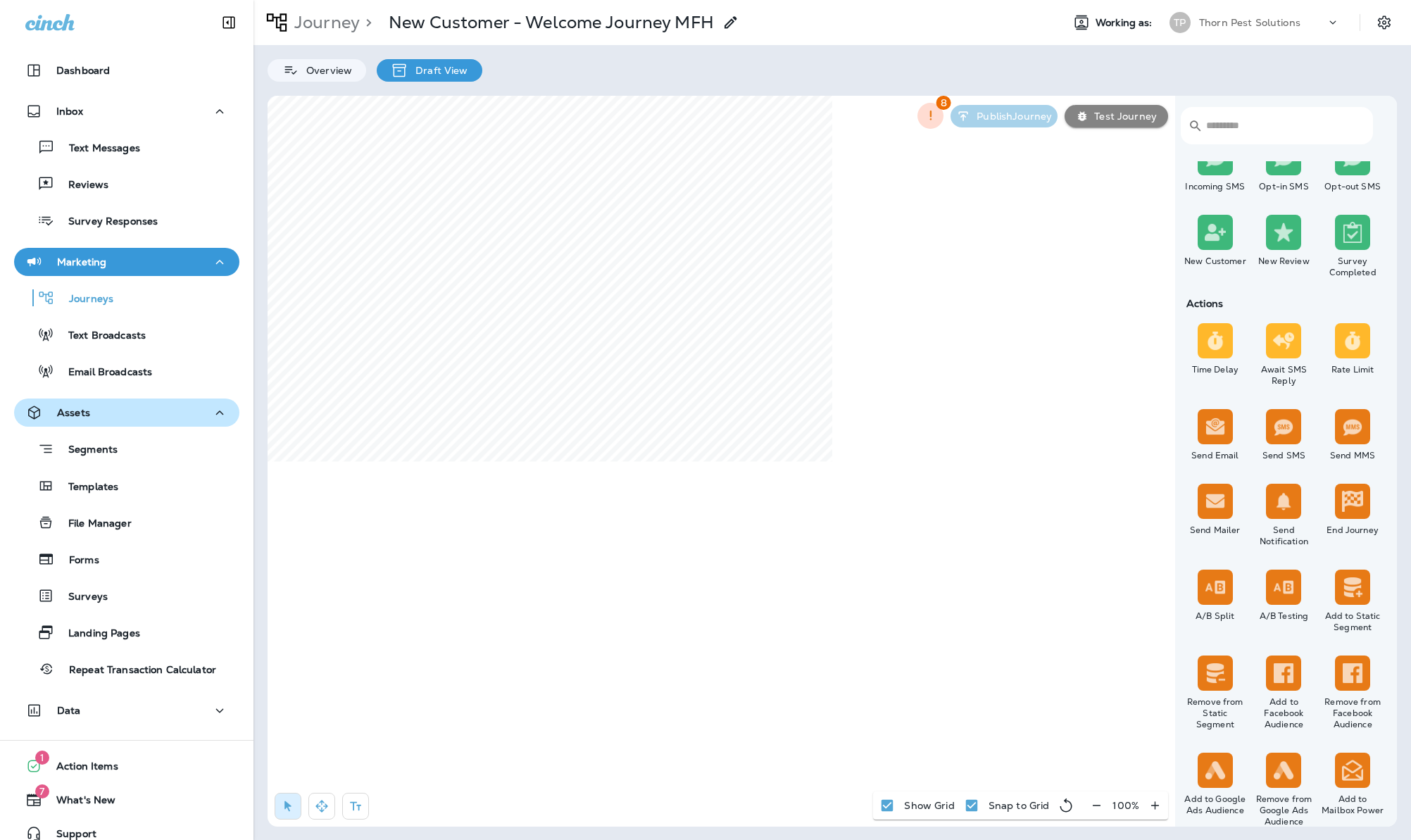
click at [54, 26] on icon at bounding box center [50, 21] width 49 height 17
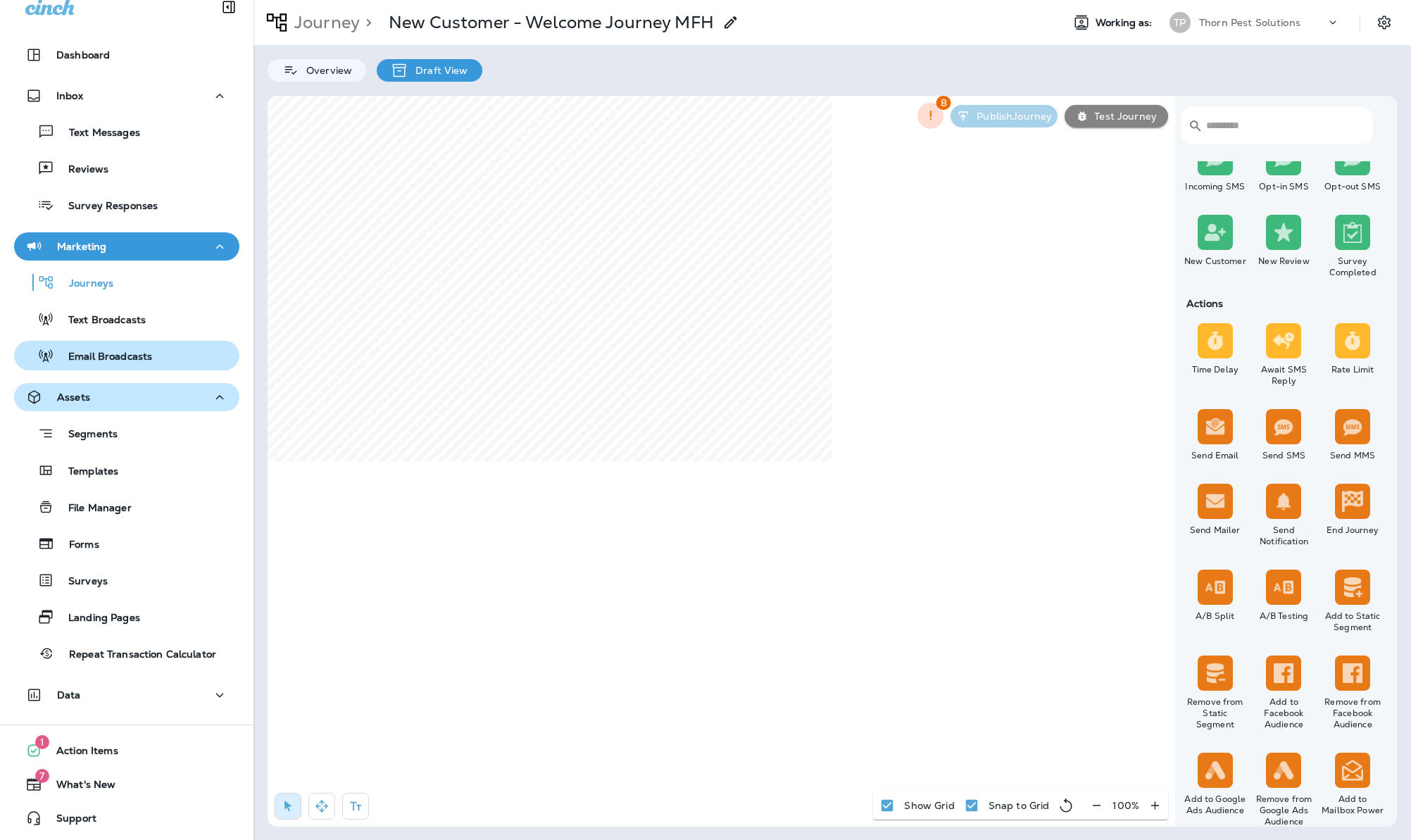
scroll to position [16, 0]
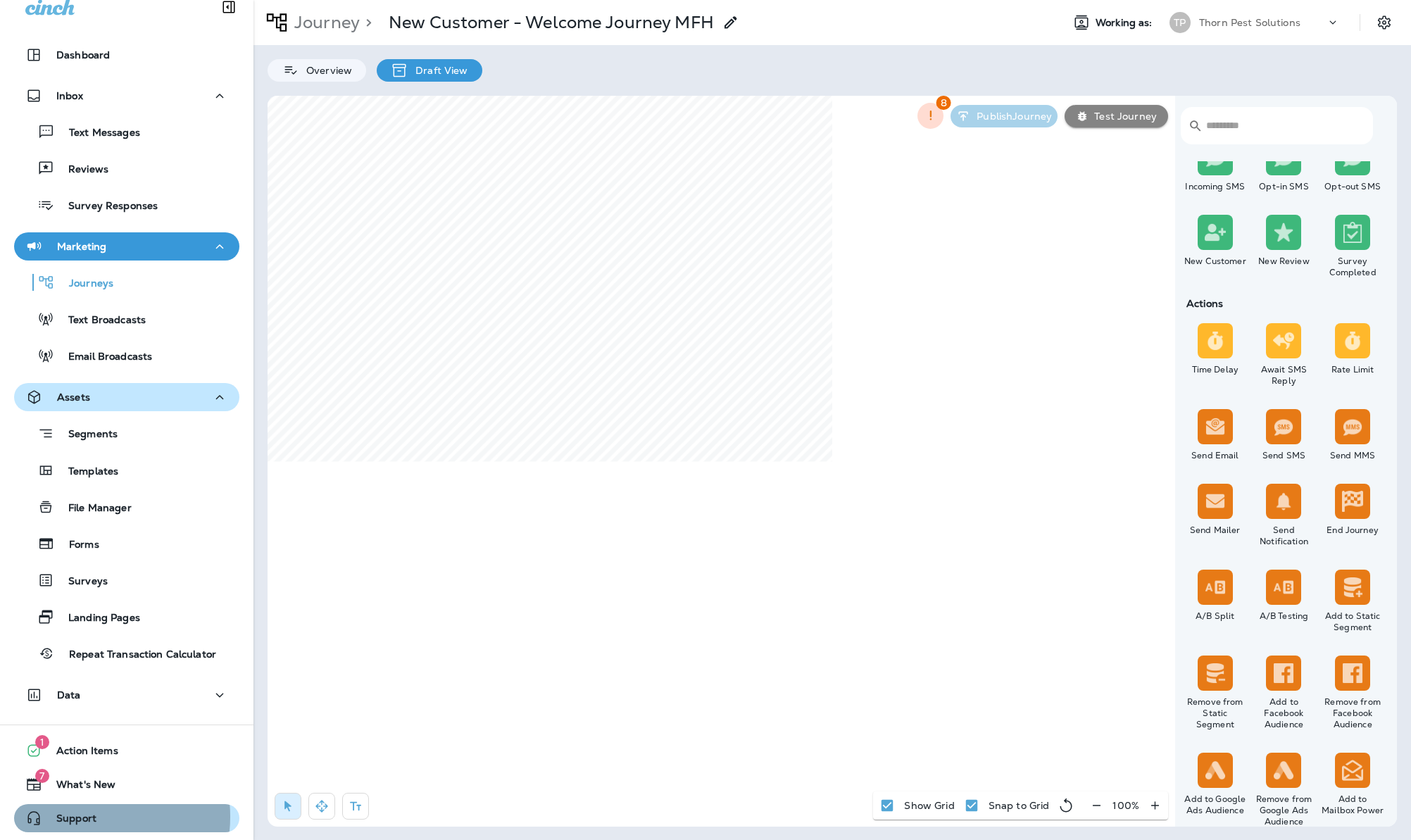
click at [84, 817] on span "Support" at bounding box center [69, 820] width 55 height 17
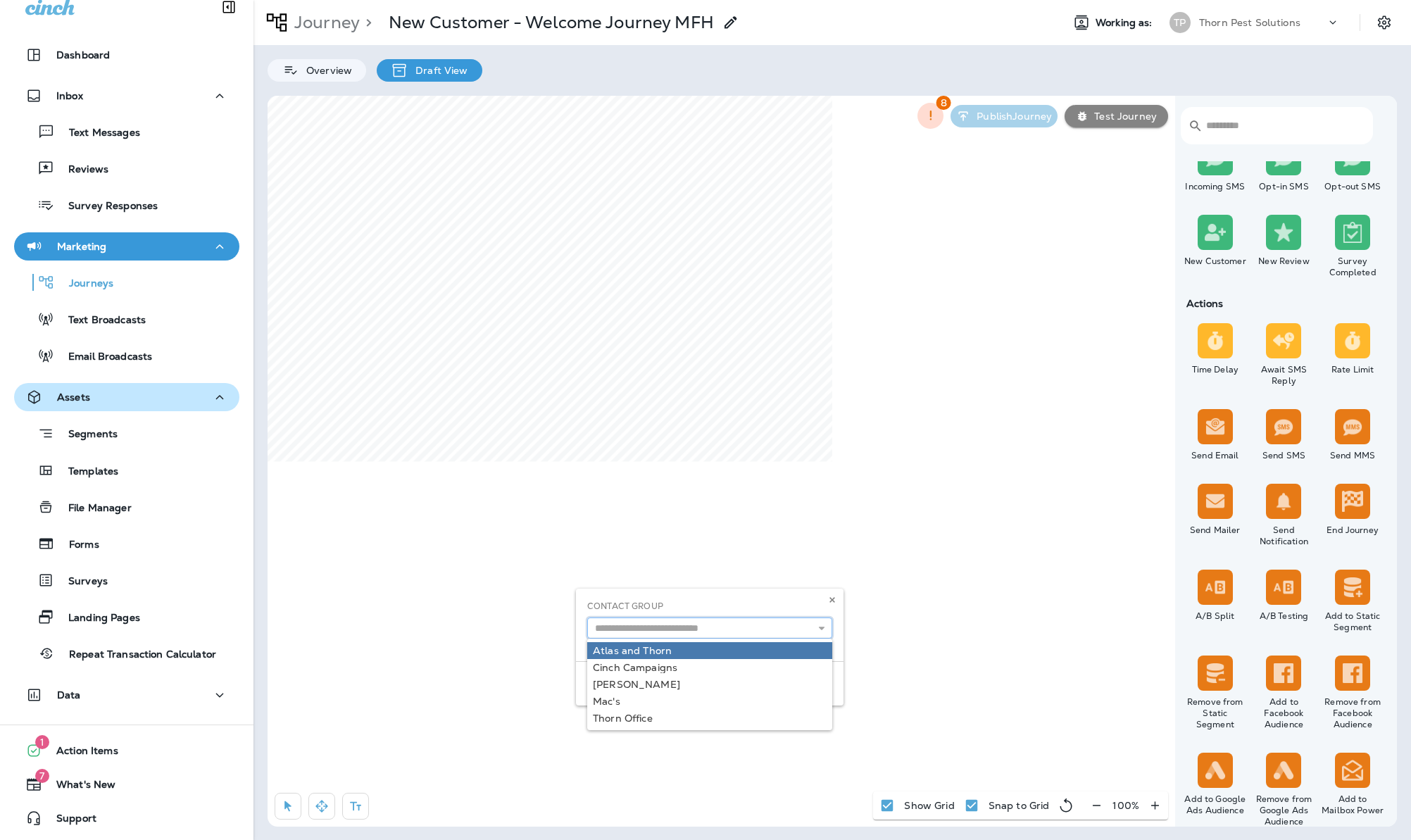
click at [706, 632] on input "text" at bounding box center [709, 628] width 245 height 21
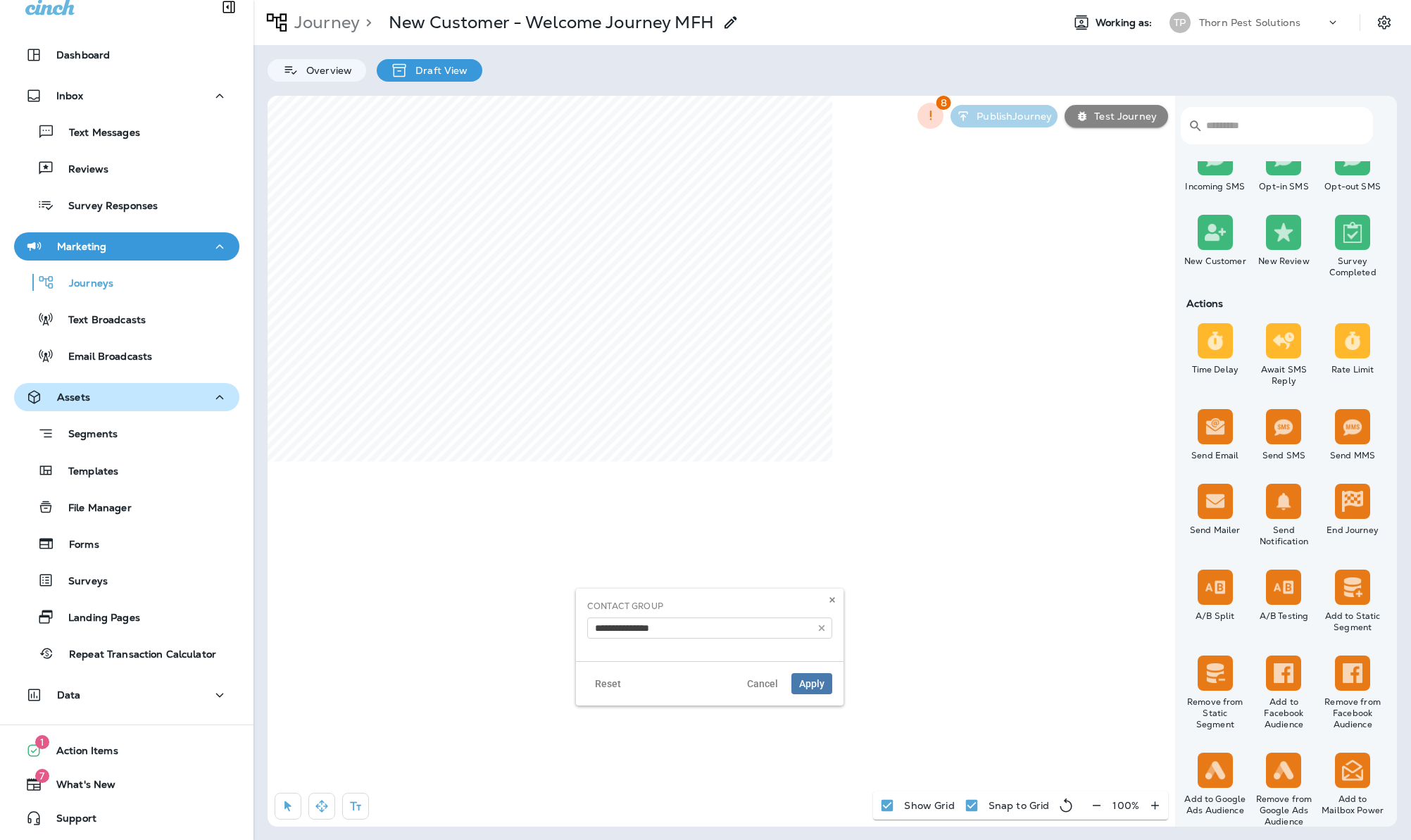
type input "**********"
click at [672, 671] on div "**********" at bounding box center [710, 648] width 268 height 117
click at [808, 689] on span "Apply" at bounding box center [812, 684] width 25 height 10
click at [808, 717] on button "Apply" at bounding box center [801, 707] width 41 height 21
click at [325, 803] on icon "button" at bounding box center [321, 806] width 12 height 12
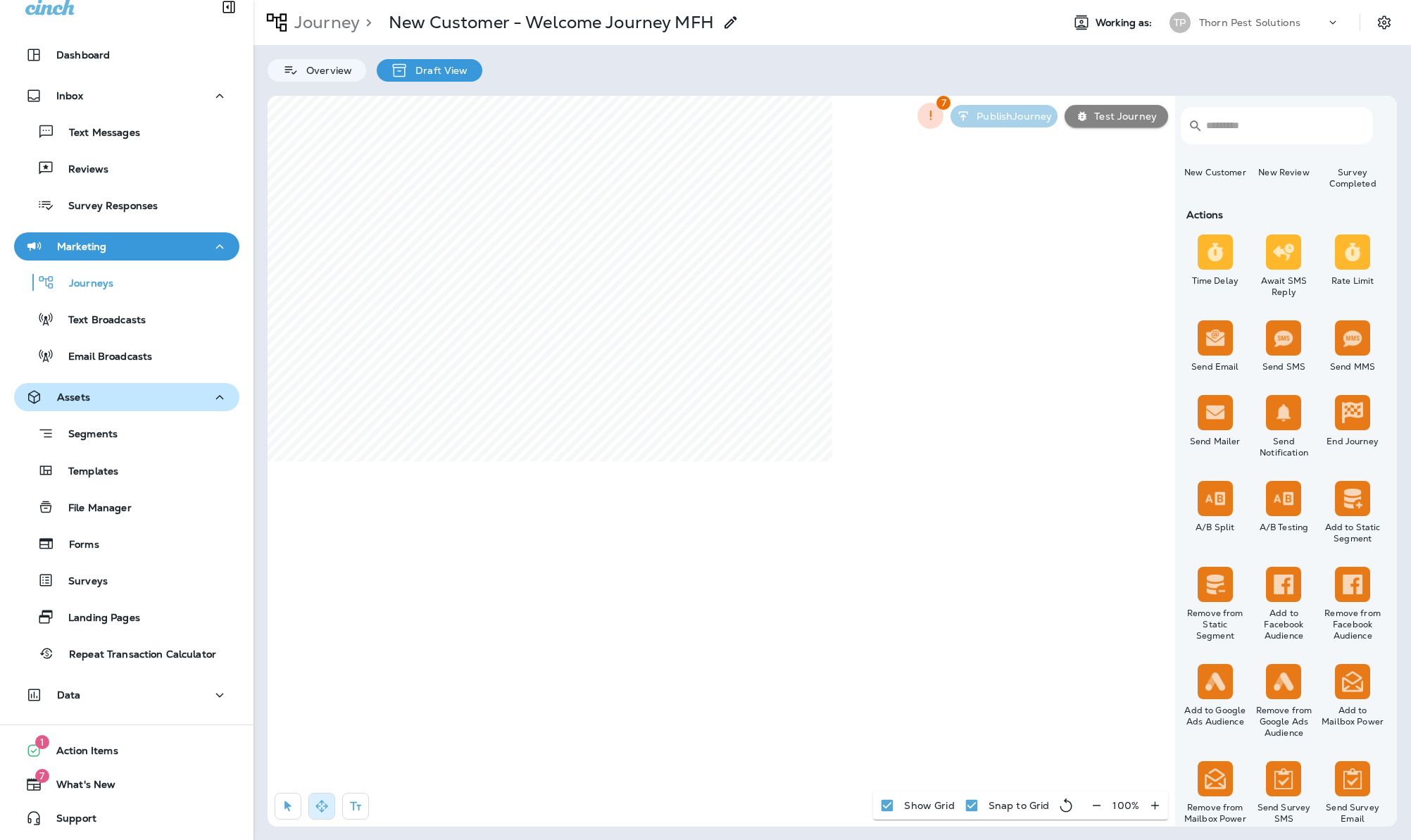
scroll to position [0, 0]
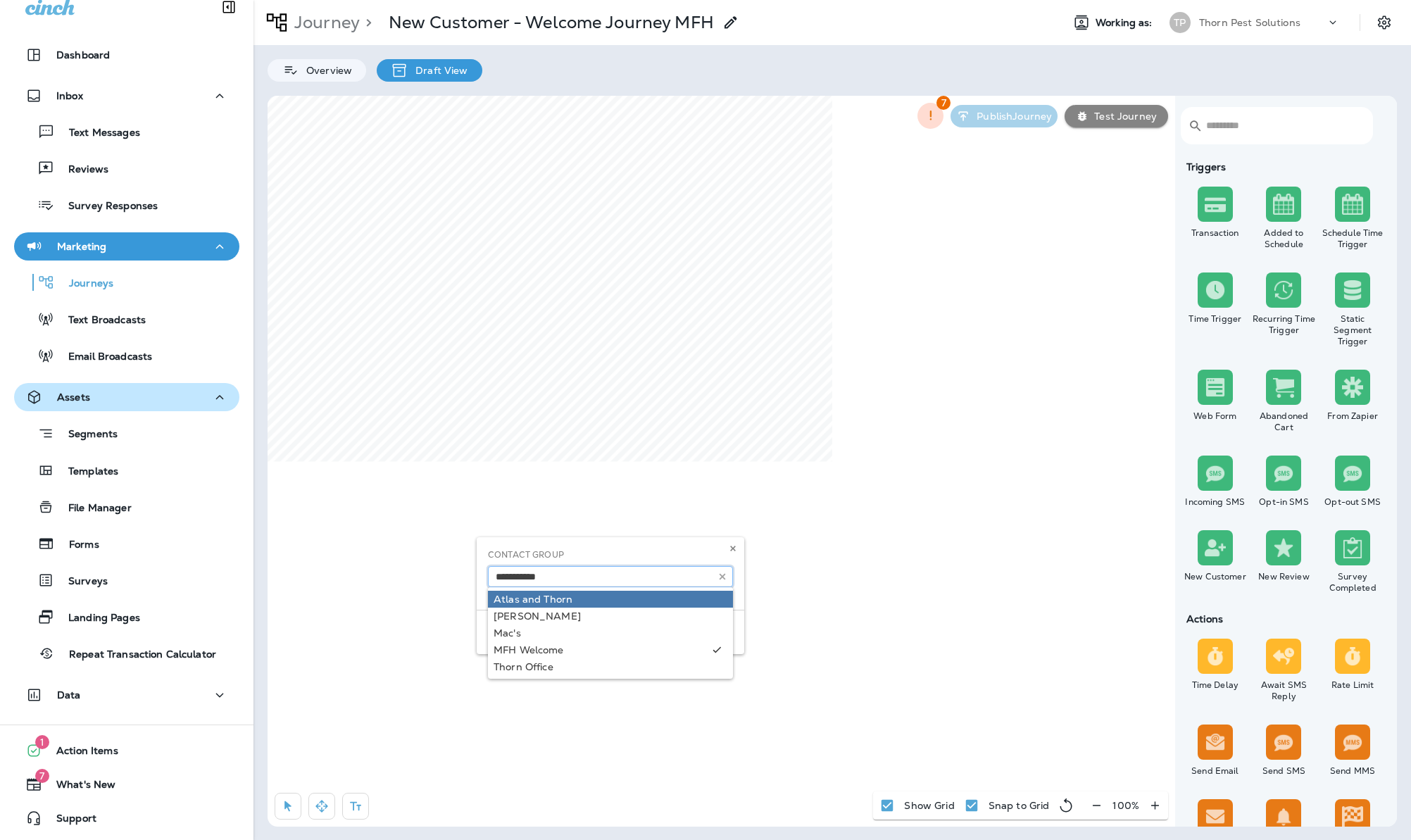
click at [609, 581] on input "text" at bounding box center [611, 577] width 245 height 21
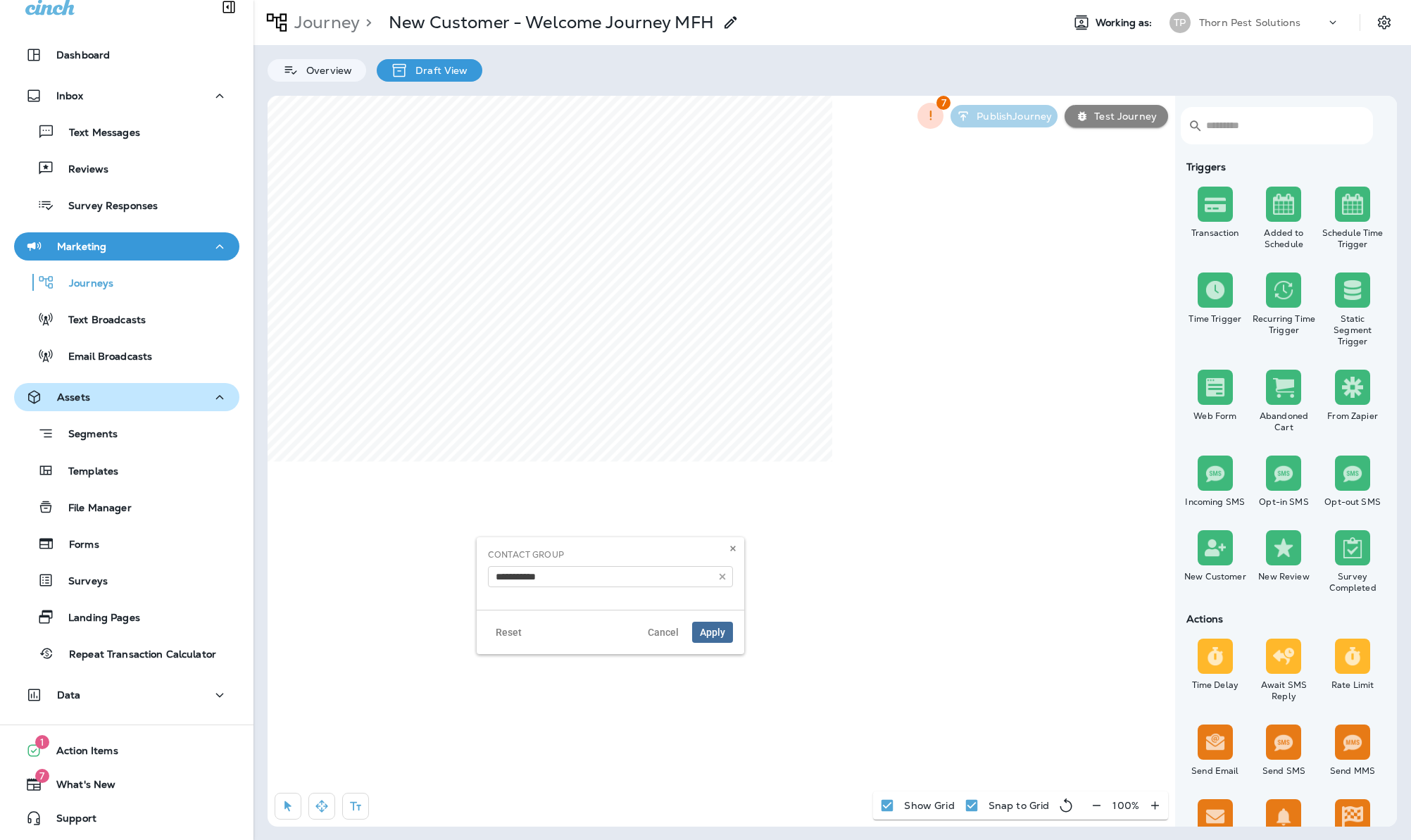
click at [708, 637] on span "Apply" at bounding box center [712, 632] width 25 height 10
